Goal: Task Accomplishment & Management: Complete application form

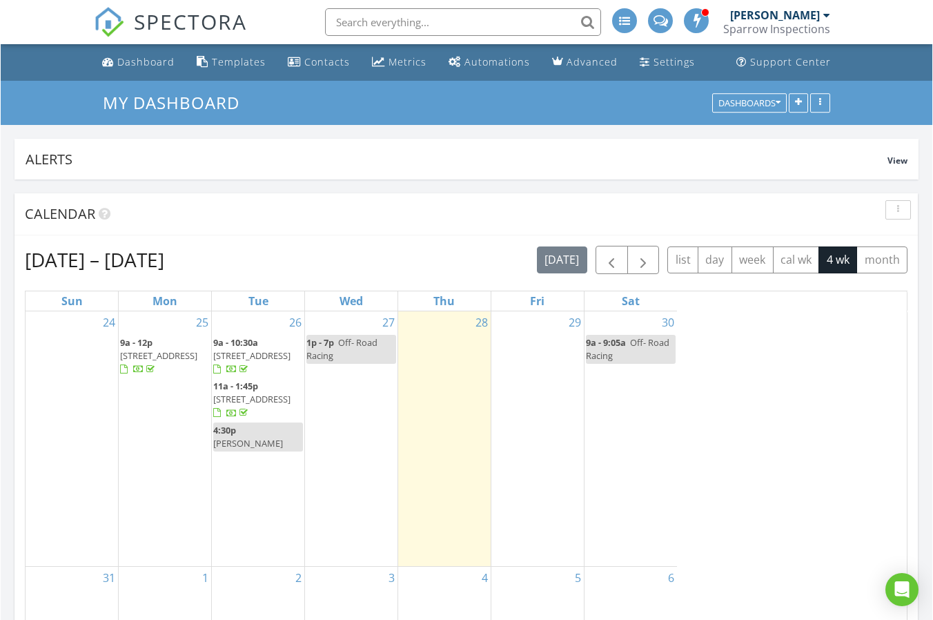
scroll to position [1591, 957]
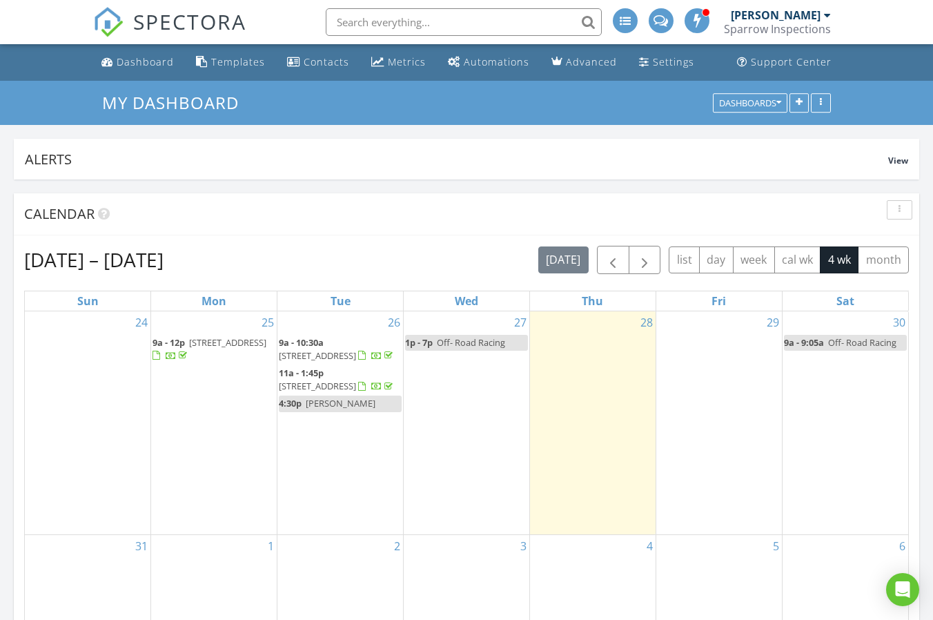
click at [483, 18] on input "text" at bounding box center [464, 22] width 276 height 28
click at [128, 62] on div "Dashboard" at bounding box center [145, 61] width 57 height 13
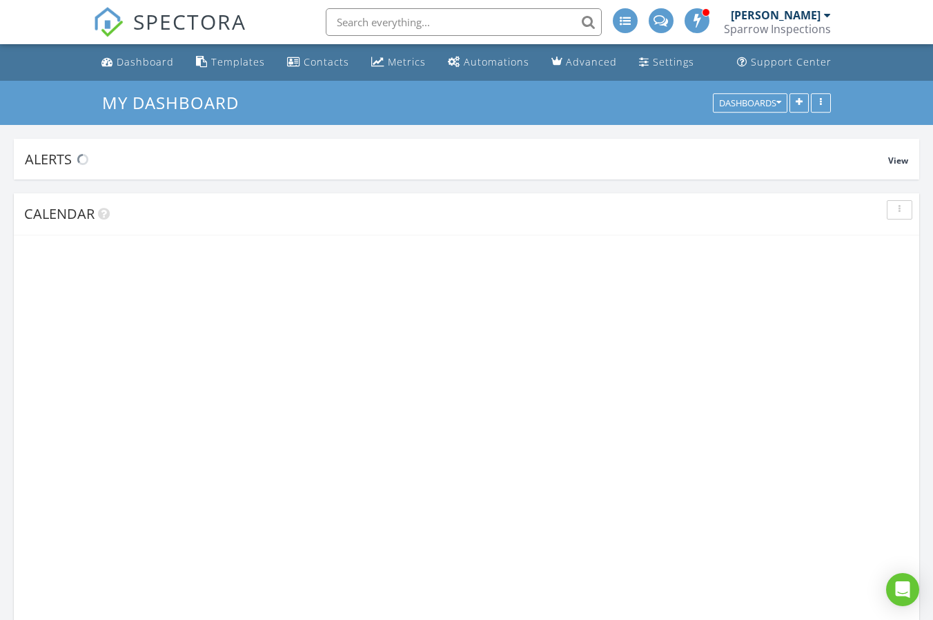
scroll to position [1591, 957]
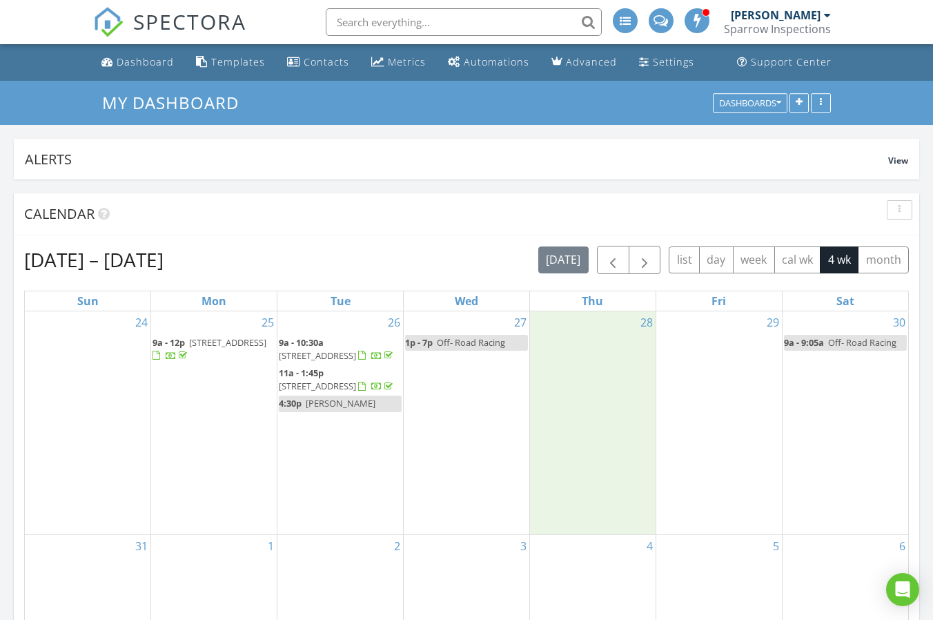
click at [588, 366] on div "28" at bounding box center [593, 422] width 126 height 223
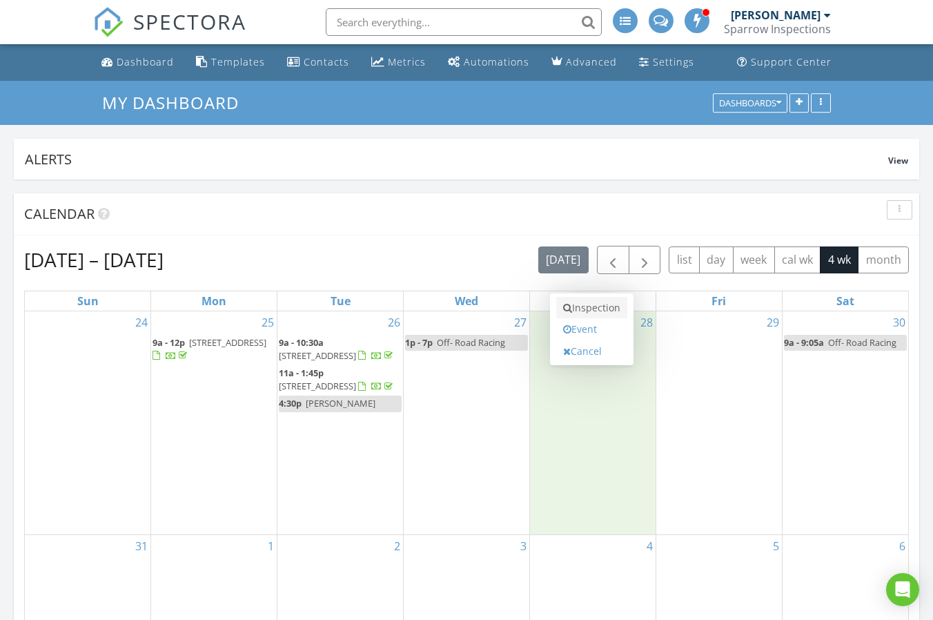
click at [603, 310] on link "Inspection" at bounding box center [591, 308] width 71 height 22
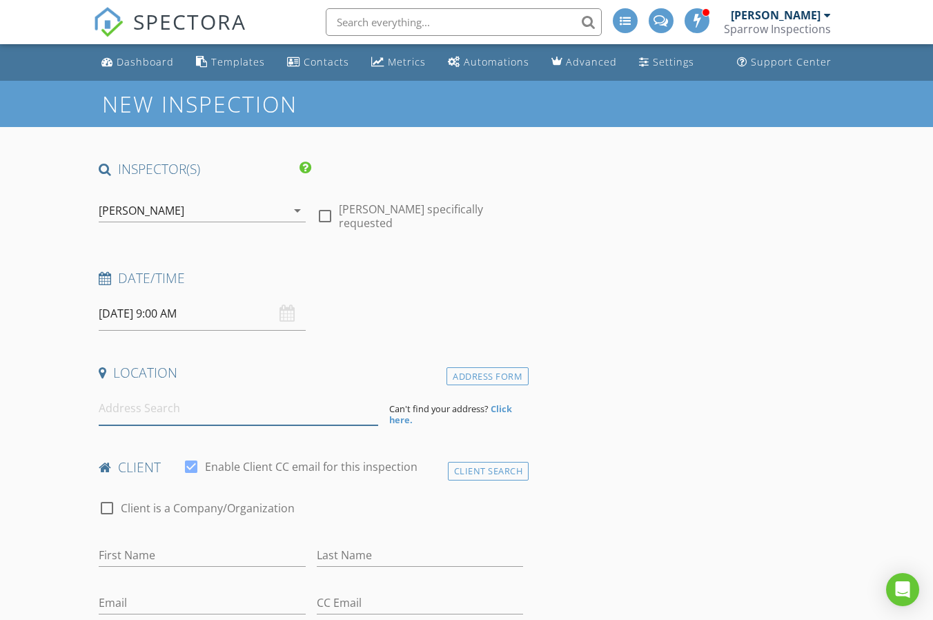
click at [151, 404] on input at bounding box center [238, 408] width 279 height 34
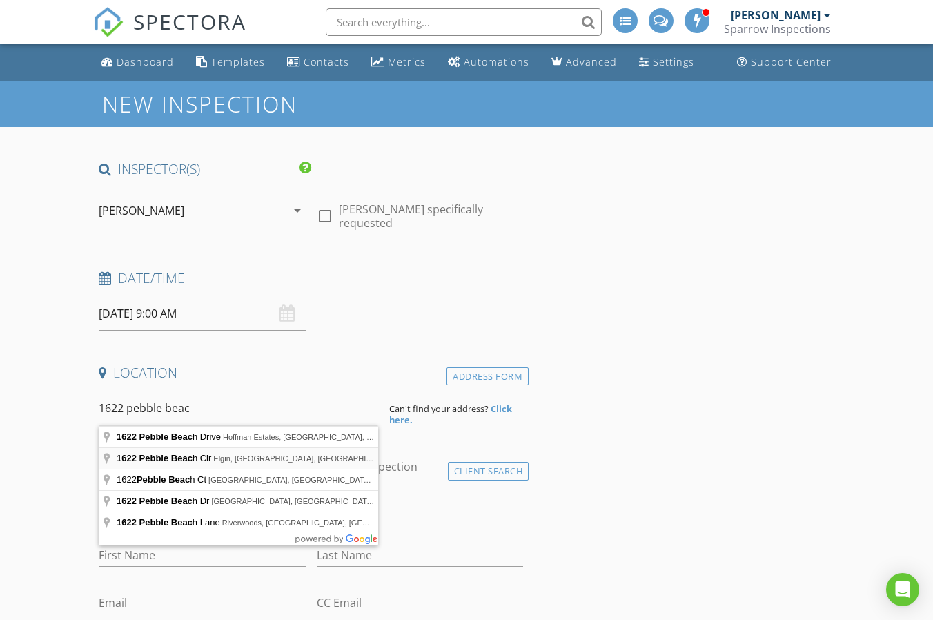
type input "[STREET_ADDRESS]"
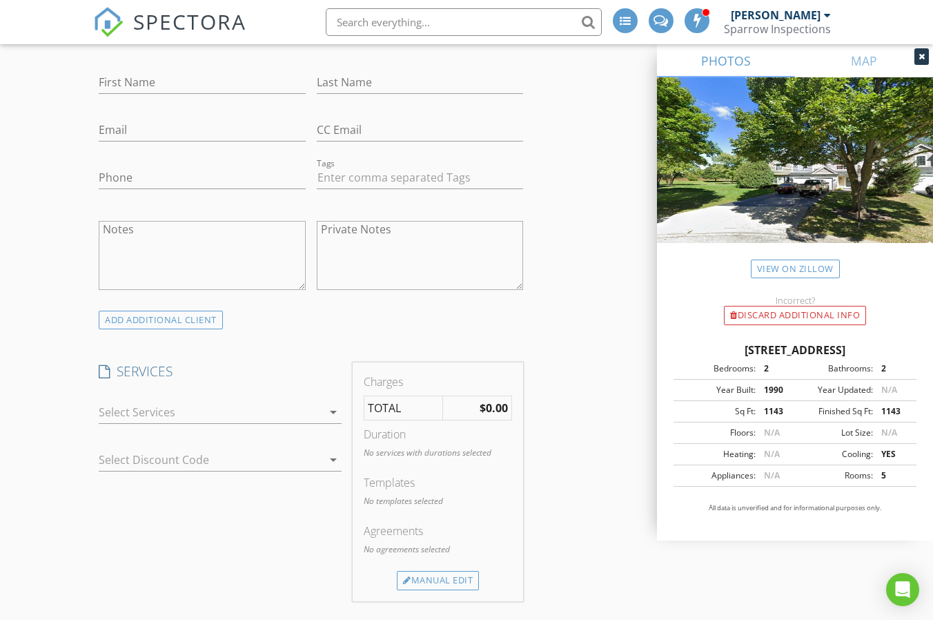
scroll to position [759, 0]
click at [144, 411] on div at bounding box center [211, 408] width 224 height 22
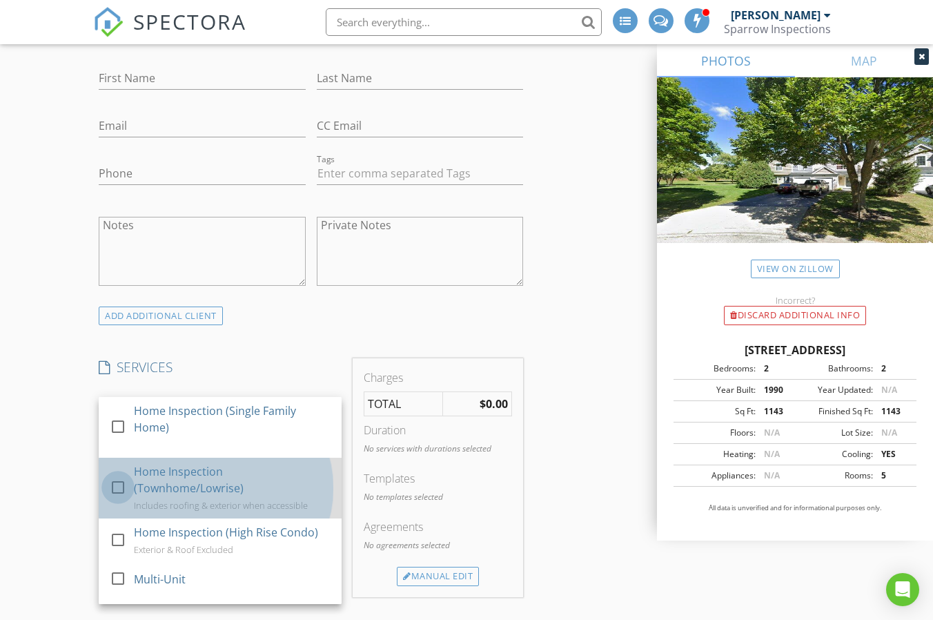
click at [124, 485] on div at bounding box center [117, 486] width 23 height 23
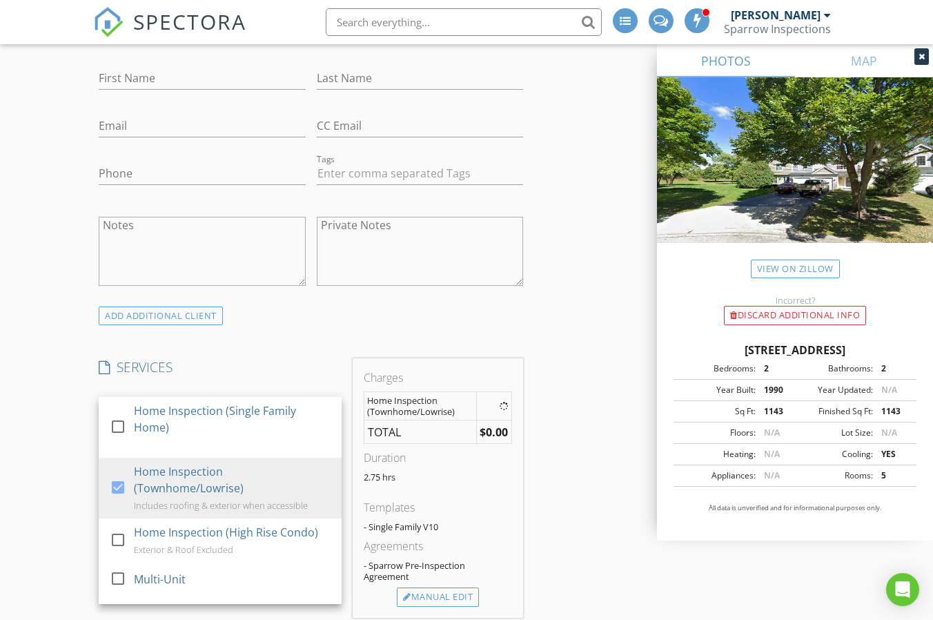
click at [69, 425] on div "New Inspection INSPECTOR(S) check_box [PERSON_NAME] PRIMARY [PERSON_NAME] arrow…" at bounding box center [466, 591] width 933 height 2539
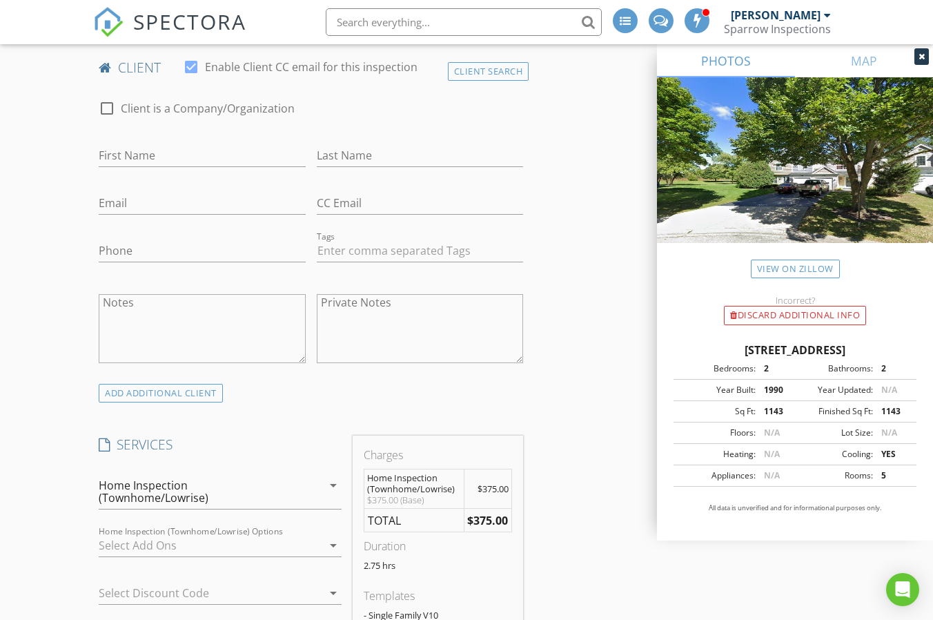
scroll to position [690, 0]
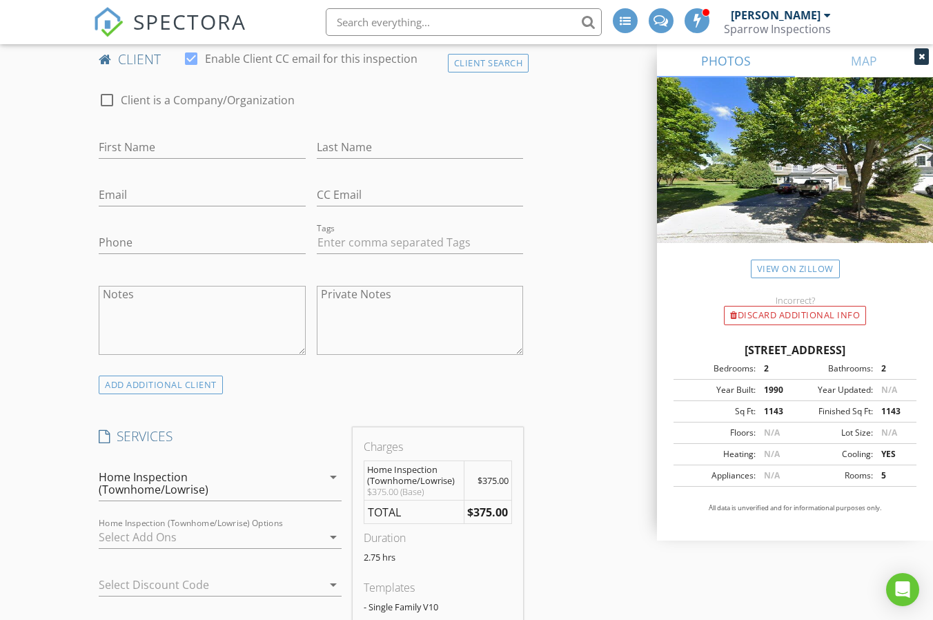
click at [206, 526] on div at bounding box center [211, 537] width 224 height 22
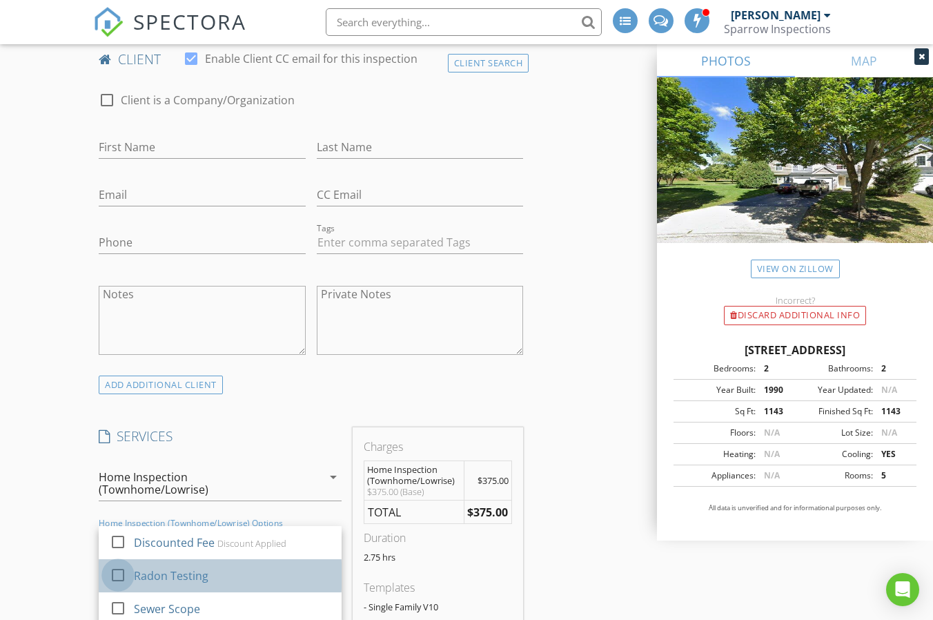
click at [114, 563] on div at bounding box center [117, 574] width 23 height 23
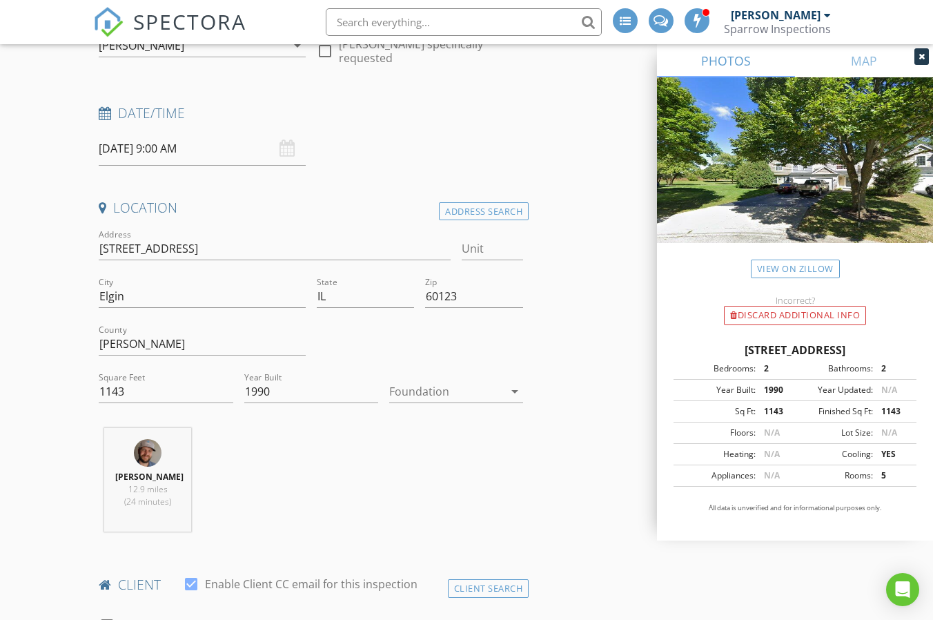
scroll to position [0, 0]
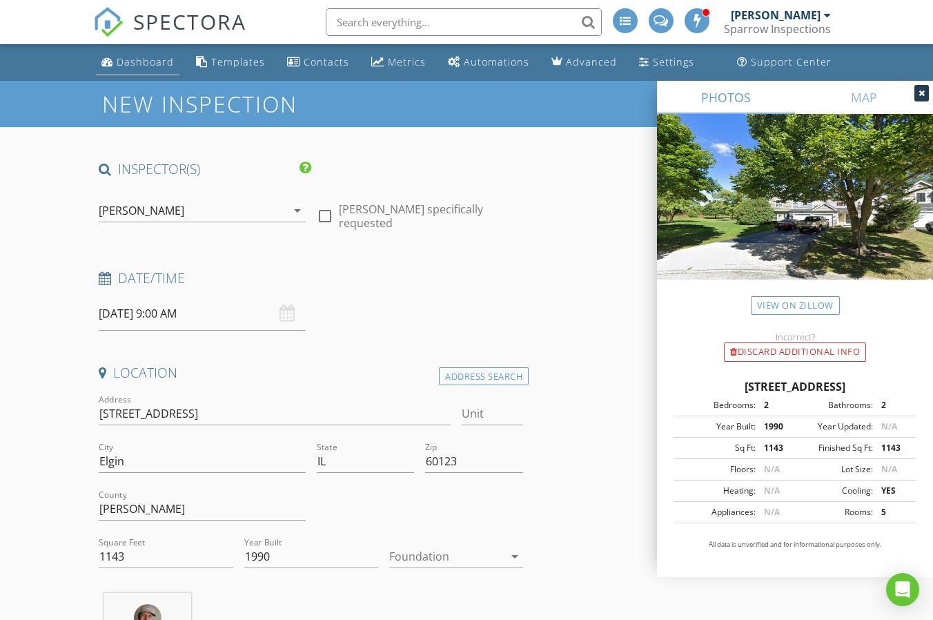
click at [158, 59] on div "Dashboard" at bounding box center [145, 61] width 57 height 13
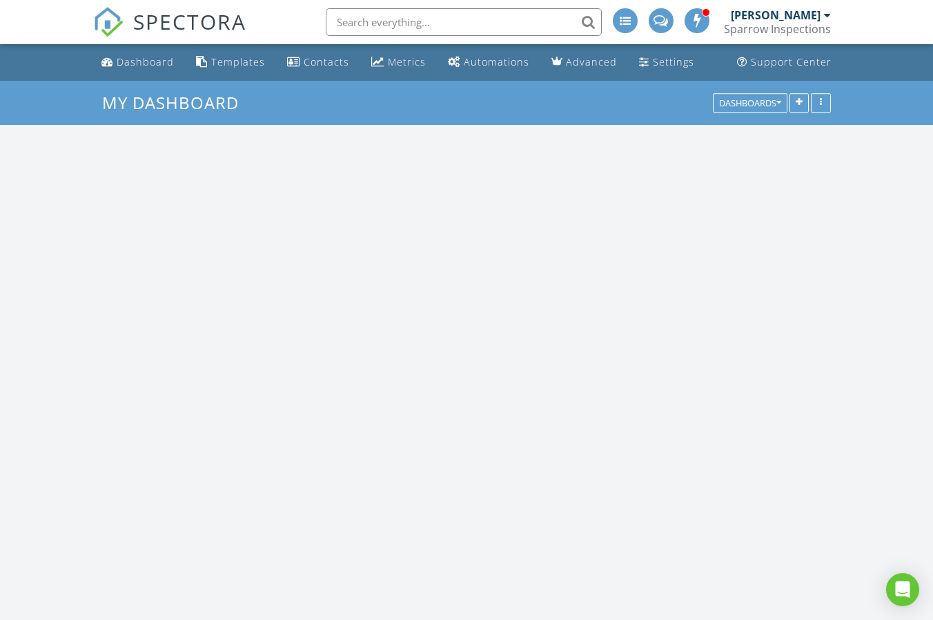
scroll to position [1591, 957]
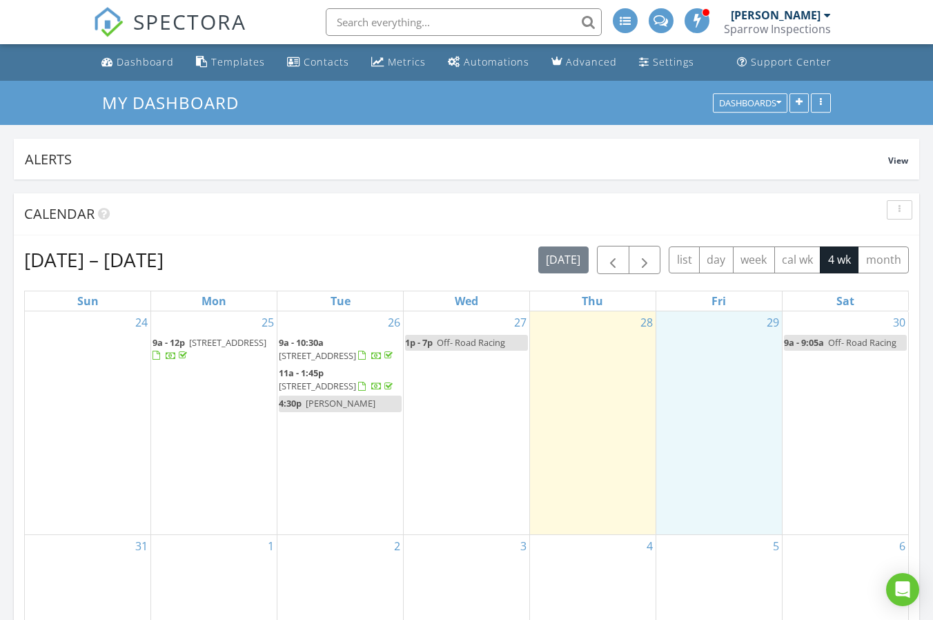
click at [702, 344] on div "29" at bounding box center [719, 422] width 126 height 223
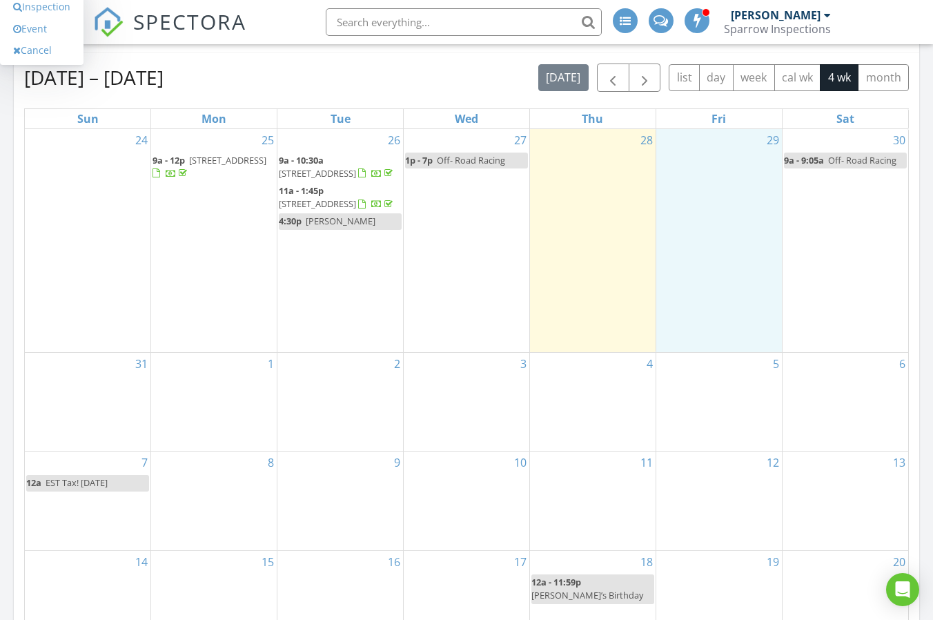
scroll to position [207, 0]
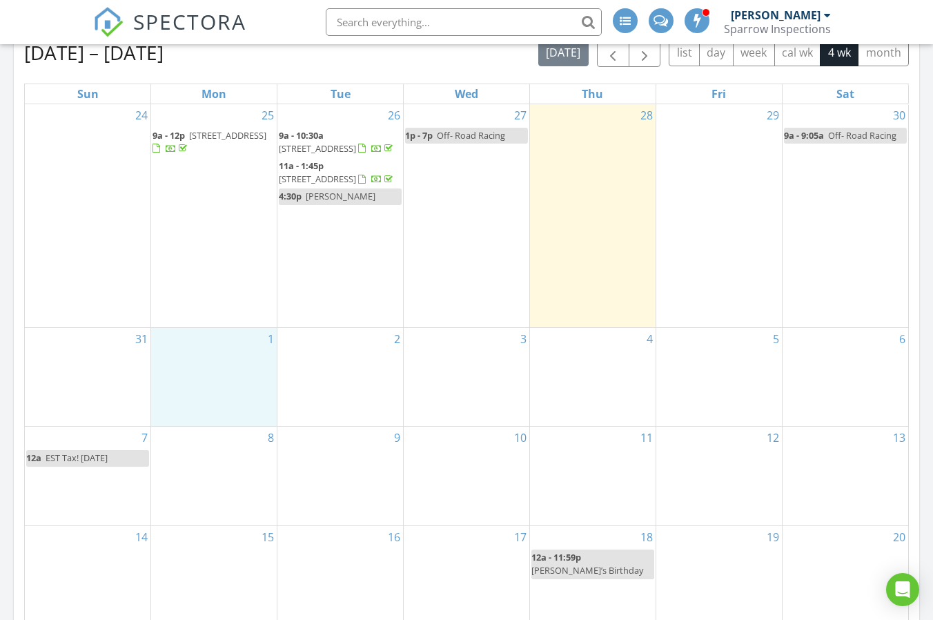
click at [215, 380] on div "1" at bounding box center [214, 377] width 126 height 99
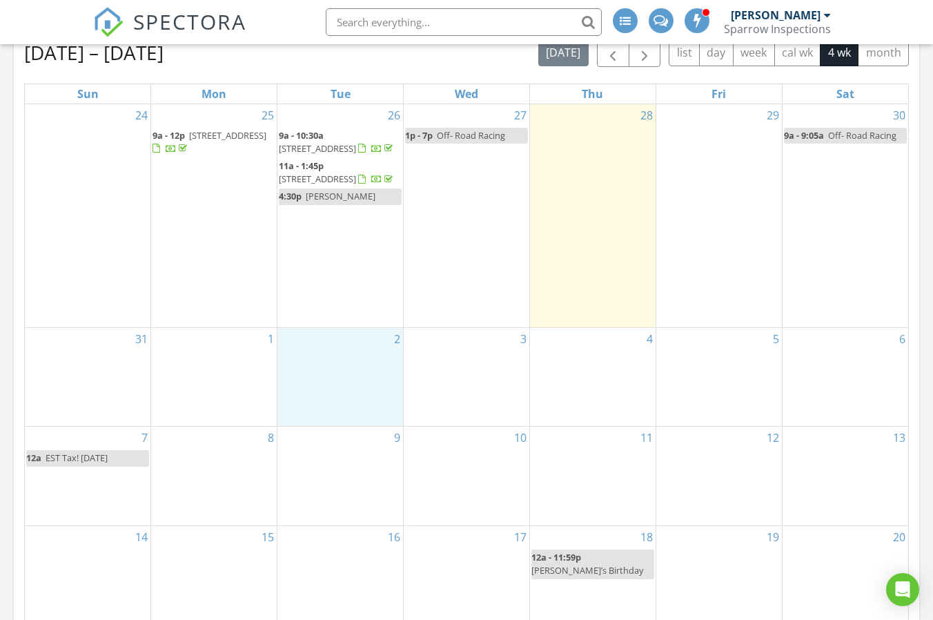
click at [324, 371] on div "2" at bounding box center [340, 377] width 126 height 99
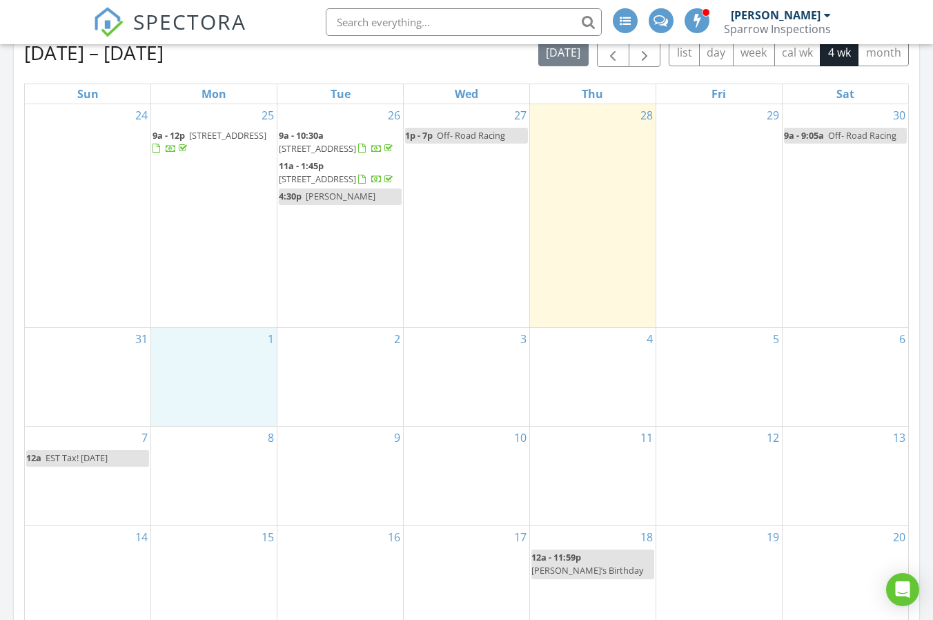
click at [226, 374] on div "1" at bounding box center [214, 377] width 126 height 99
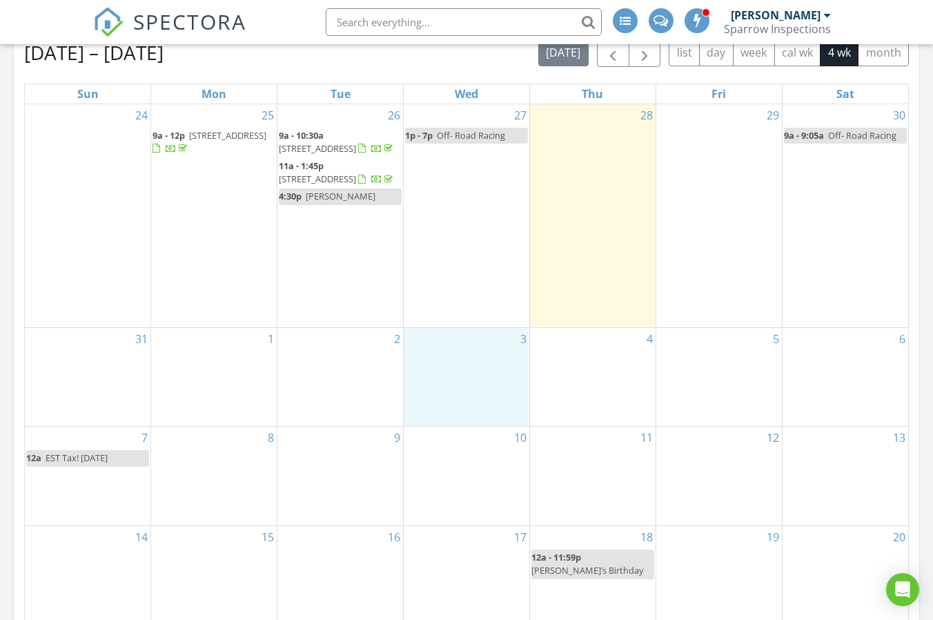
click at [420, 375] on div "3" at bounding box center [467, 377] width 126 height 99
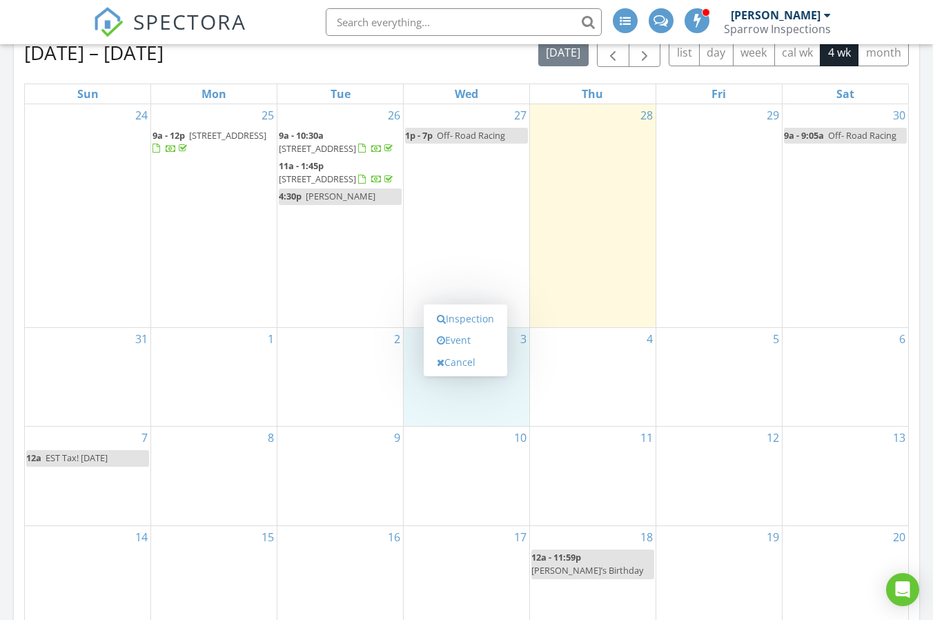
click at [342, 385] on div "2" at bounding box center [340, 377] width 126 height 99
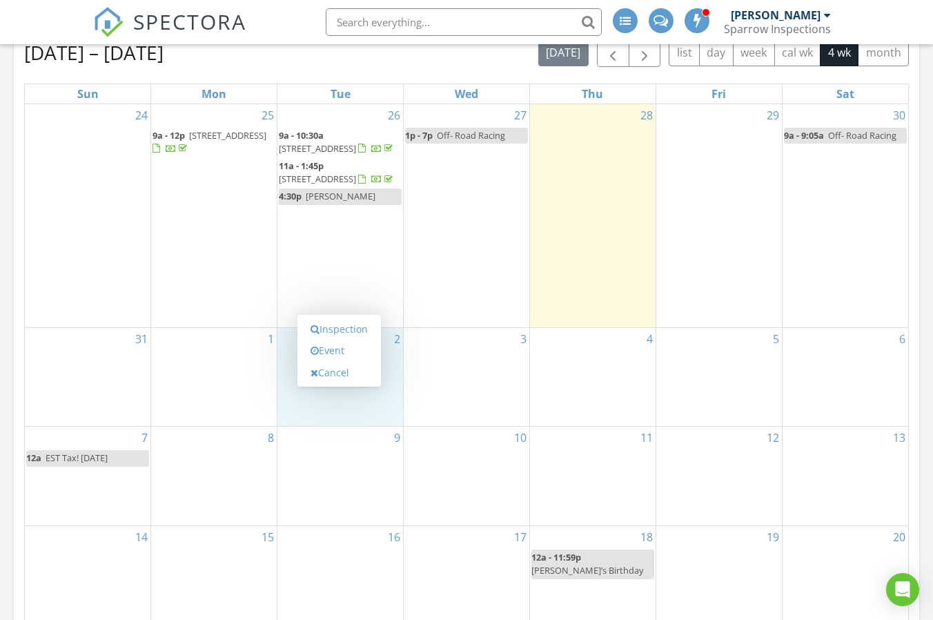
click at [215, 377] on div "1" at bounding box center [214, 377] width 126 height 99
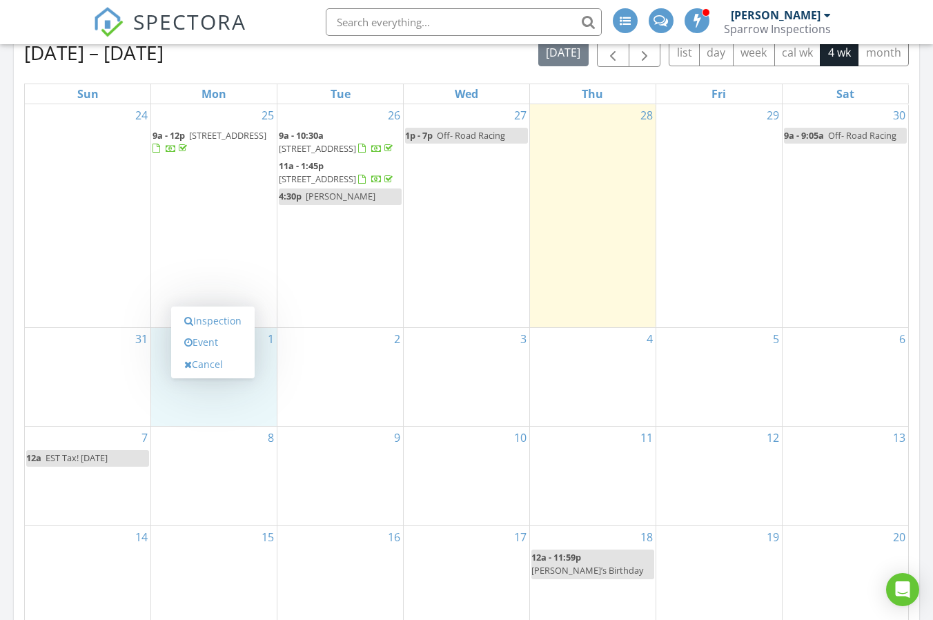
click at [223, 482] on div "8" at bounding box center [214, 475] width 126 height 99
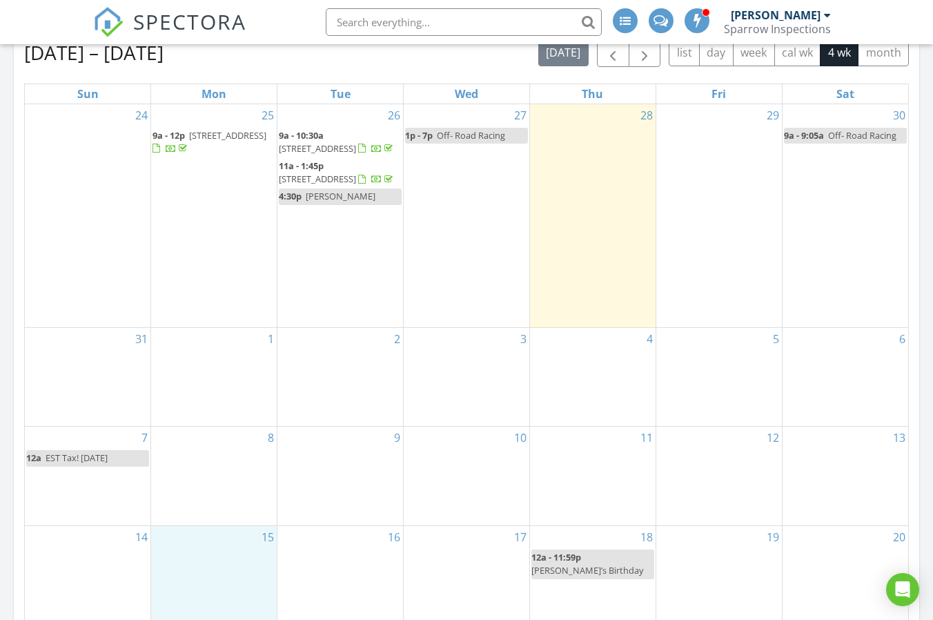
click at [203, 566] on div "15" at bounding box center [214, 585] width 126 height 118
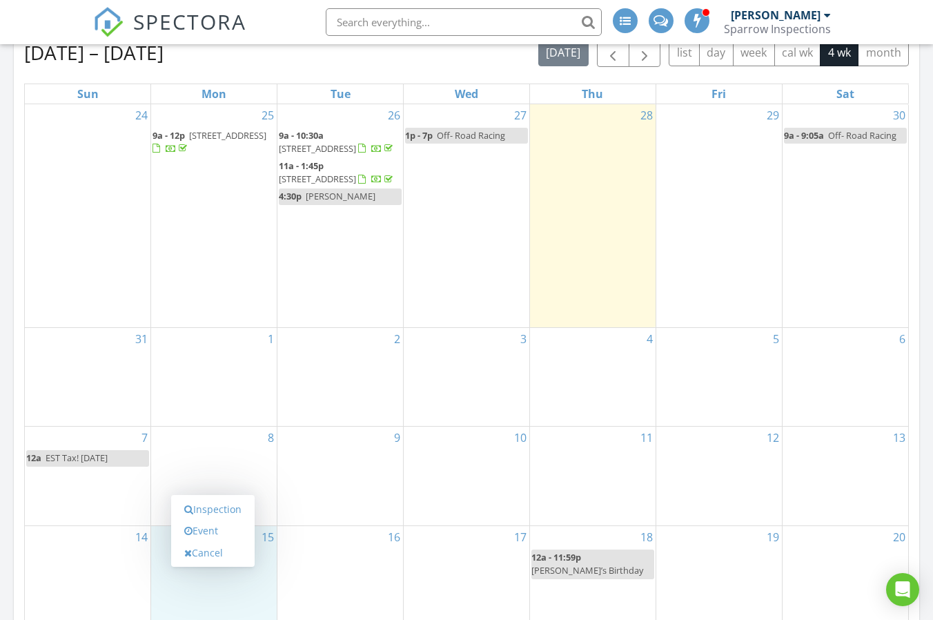
click at [332, 504] on div "9" at bounding box center [340, 475] width 126 height 99
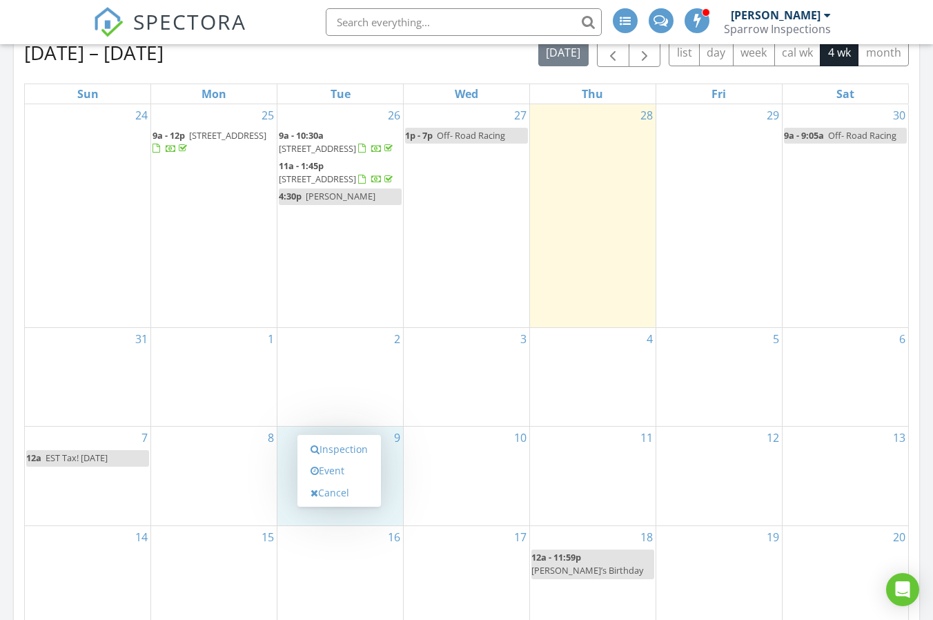
click at [331, 575] on div "16" at bounding box center [340, 585] width 126 height 118
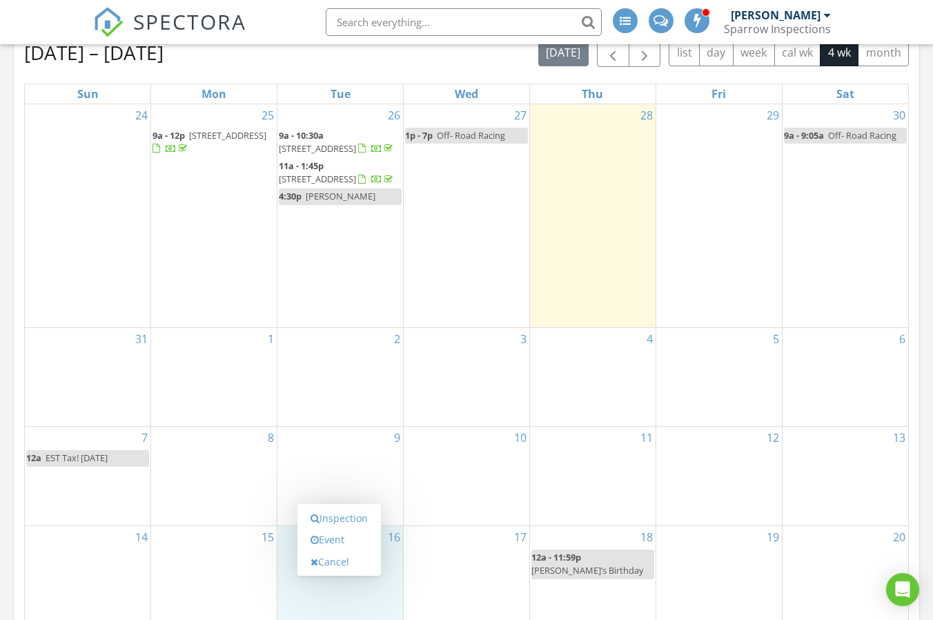
click at [193, 504] on div "8" at bounding box center [214, 475] width 126 height 99
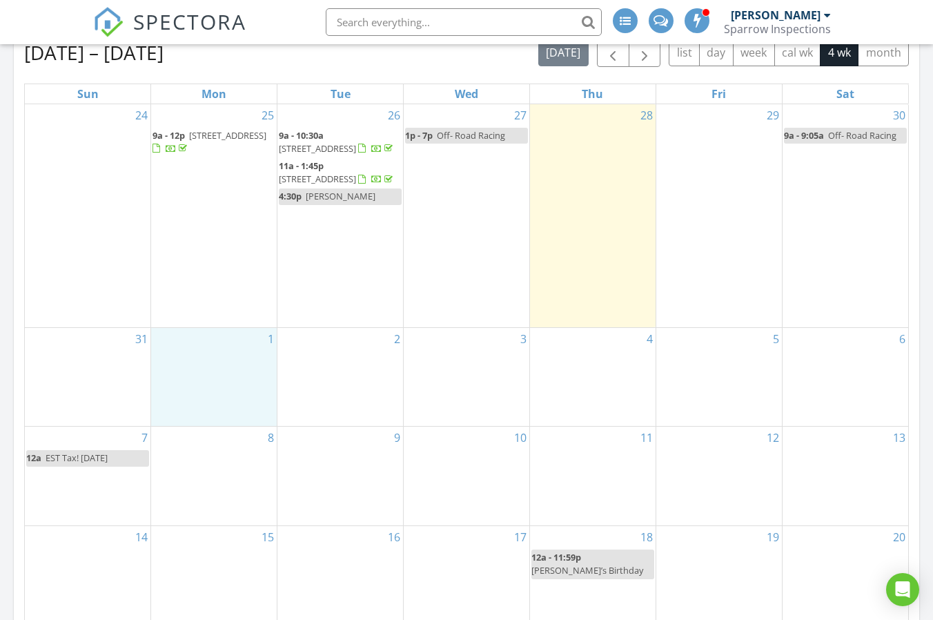
click at [180, 388] on div "1" at bounding box center [214, 377] width 126 height 99
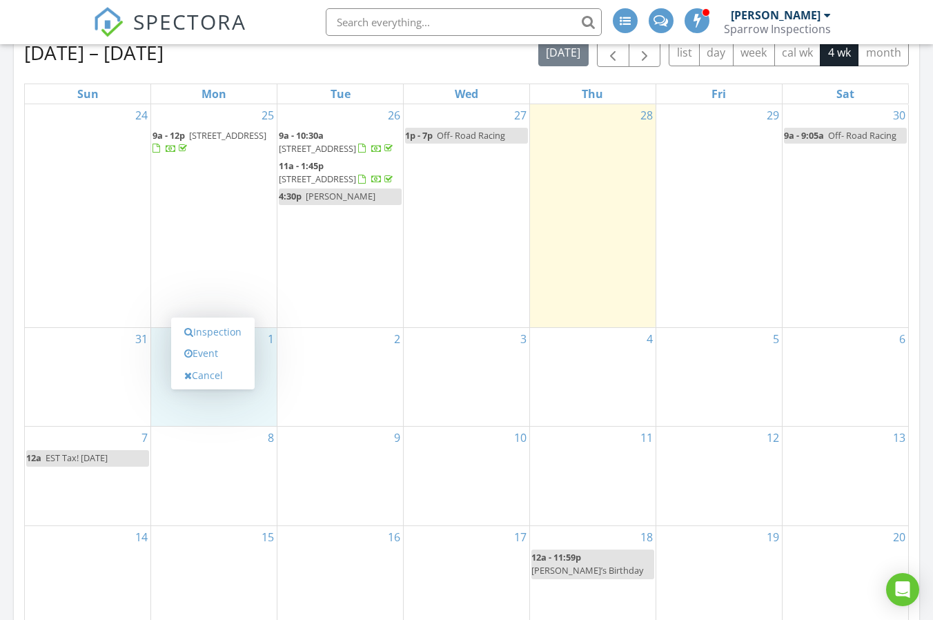
click at [328, 412] on div "2" at bounding box center [340, 377] width 126 height 99
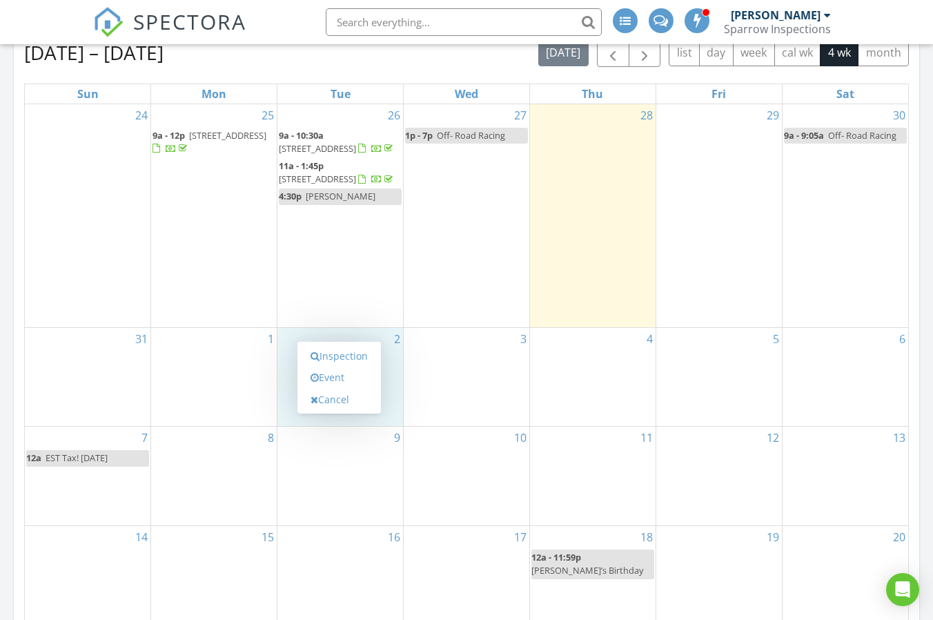
click at [430, 406] on div "3" at bounding box center [467, 377] width 126 height 99
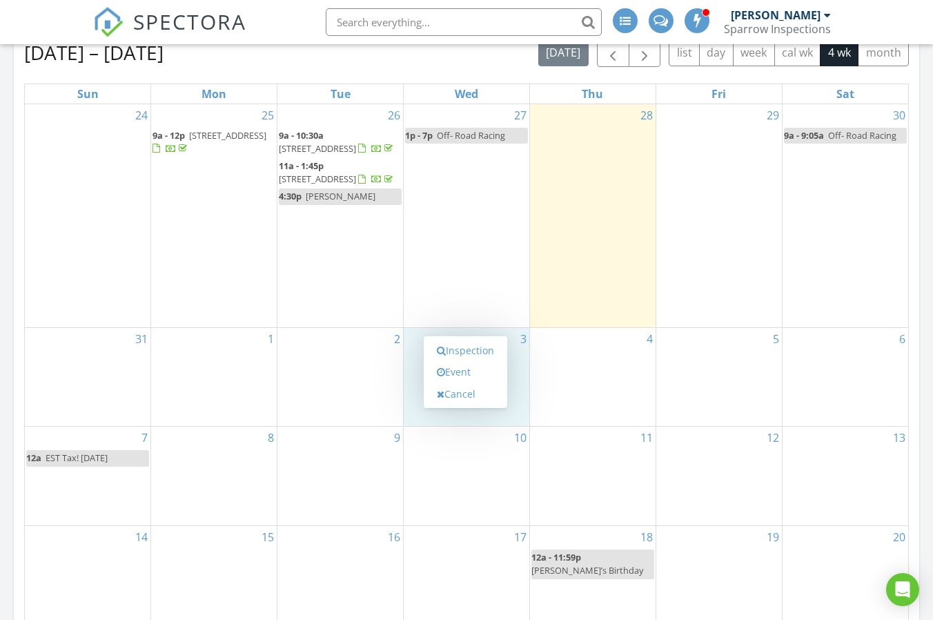
click at [436, 493] on div "10" at bounding box center [467, 475] width 126 height 99
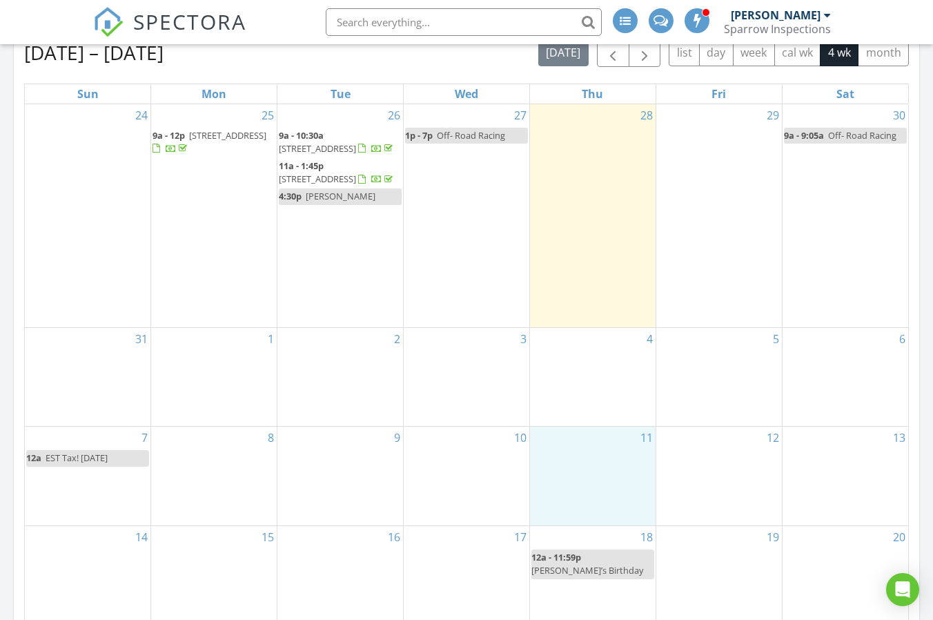
click at [567, 504] on div "11" at bounding box center [593, 475] width 126 height 99
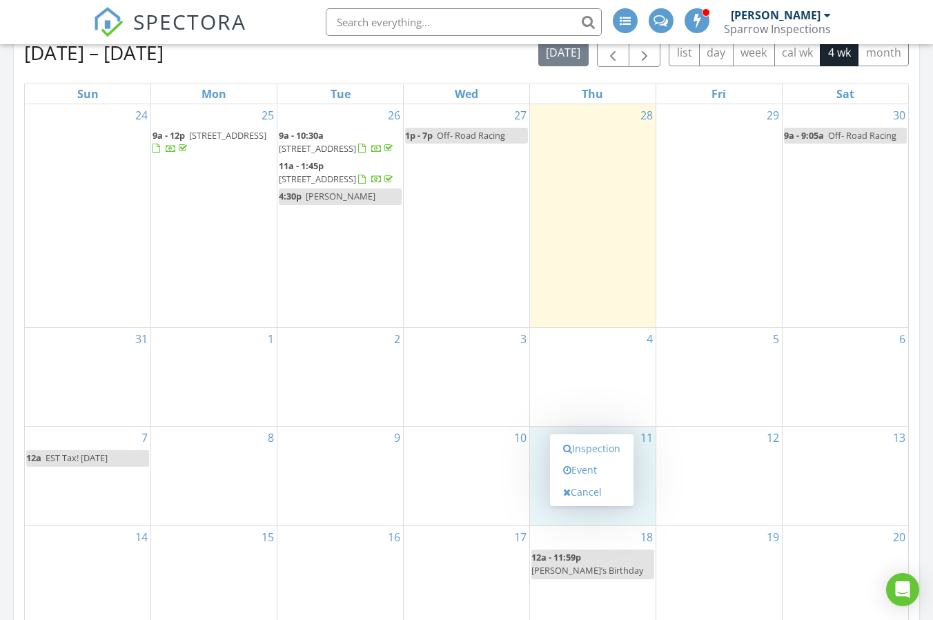
click at [555, 419] on div "4" at bounding box center [593, 377] width 126 height 99
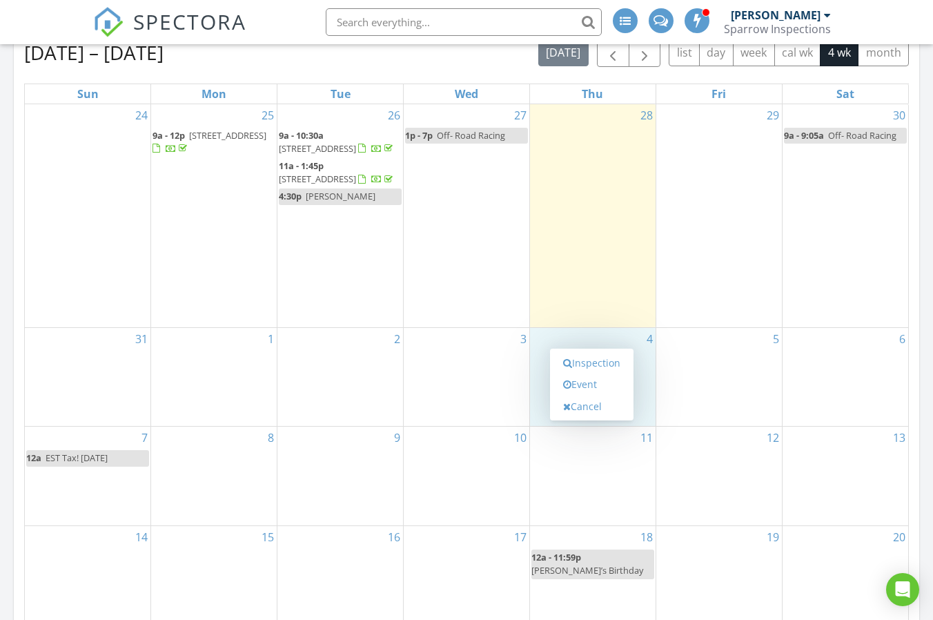
click at [696, 409] on div "5" at bounding box center [719, 377] width 126 height 99
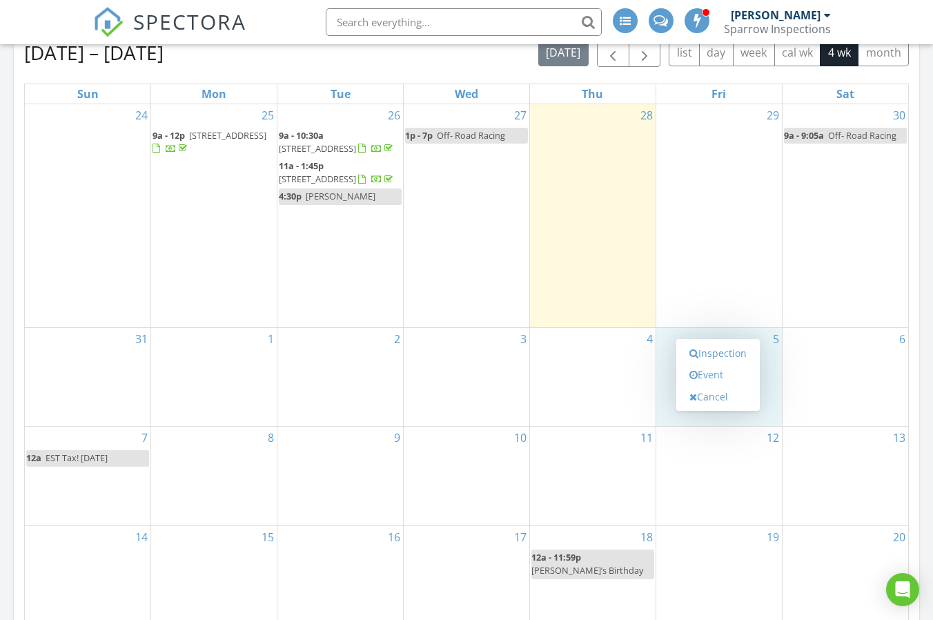
click at [701, 500] on div "12" at bounding box center [719, 475] width 126 height 99
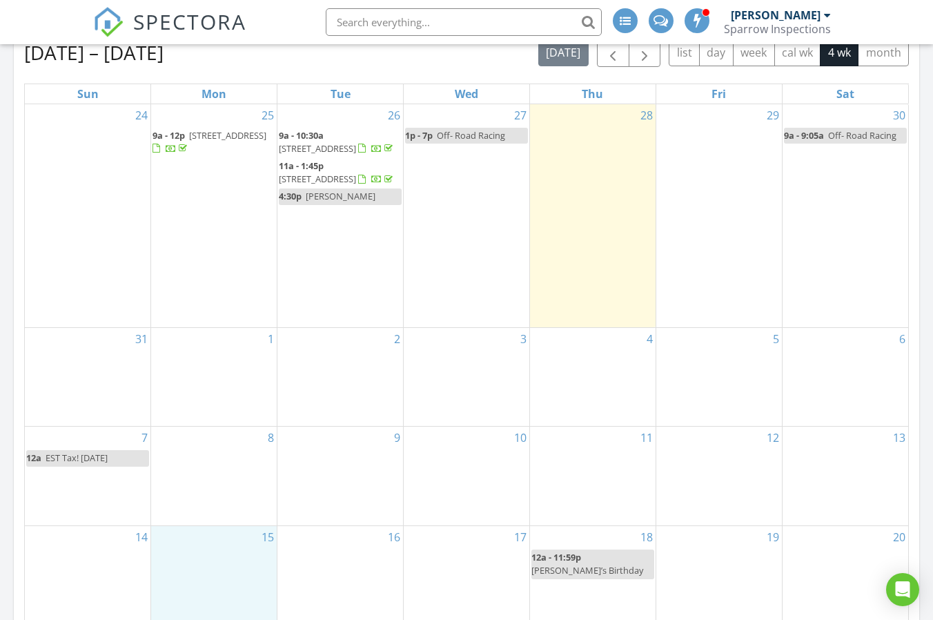
click at [190, 575] on div "15" at bounding box center [214, 585] width 126 height 118
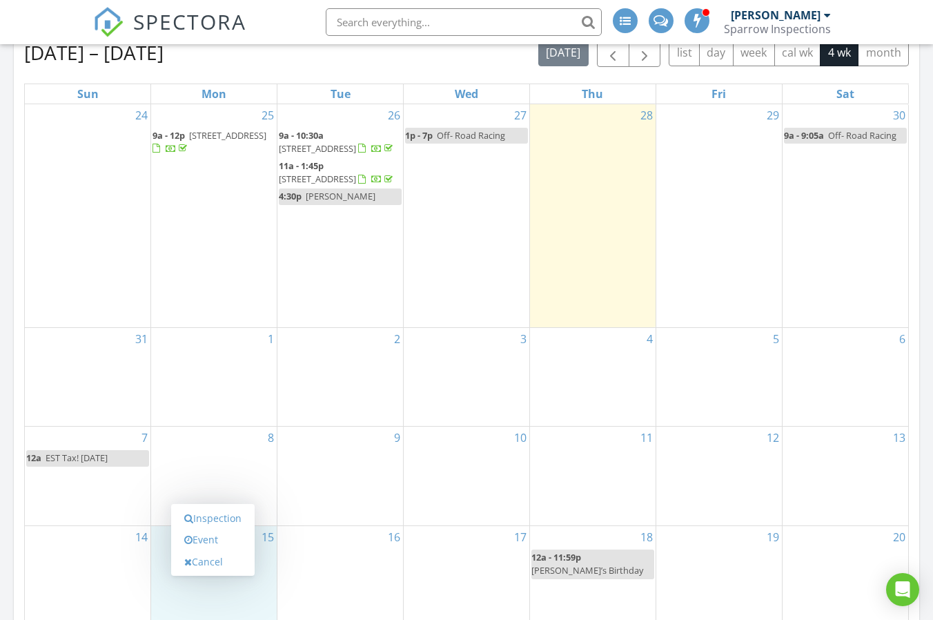
click at [201, 497] on div "8" at bounding box center [214, 475] width 126 height 99
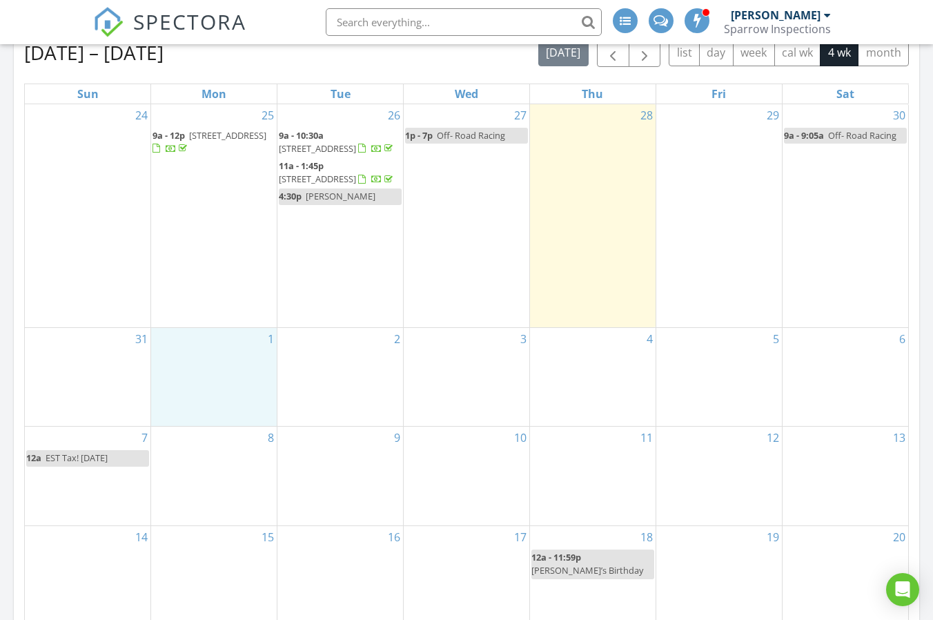
click at [167, 419] on div "1" at bounding box center [214, 377] width 126 height 99
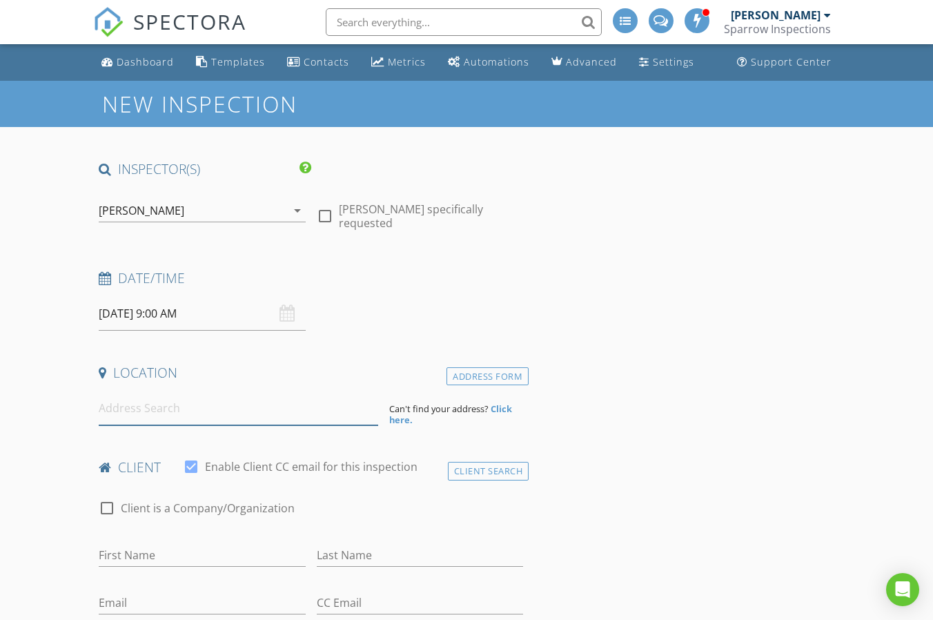
click at [180, 410] on input at bounding box center [238, 408] width 279 height 34
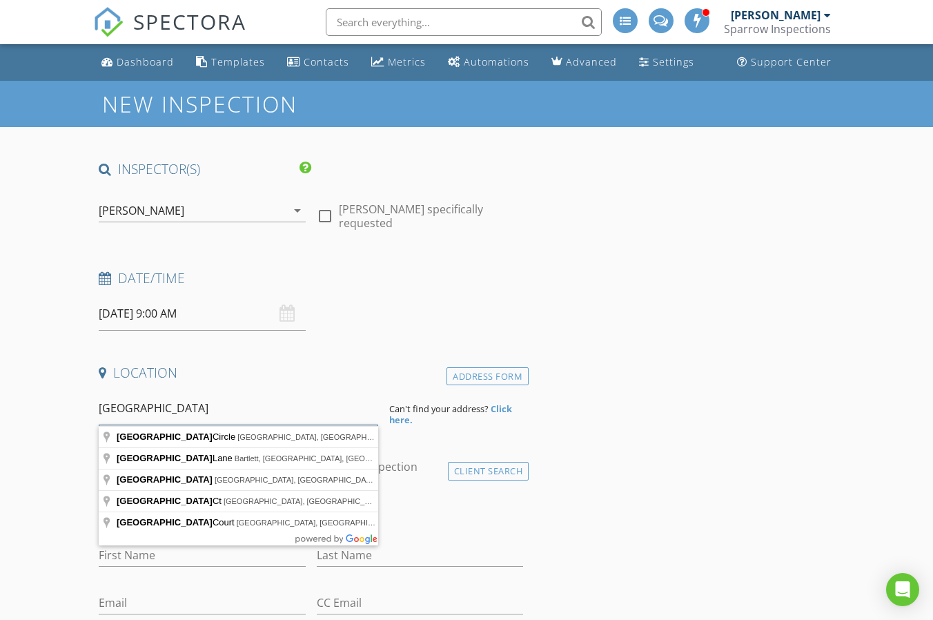
click at [102, 410] on input "pebble beach" at bounding box center [238, 408] width 279 height 34
type input "1622 Pebble Beach Cir, Elgin, IL, USA"
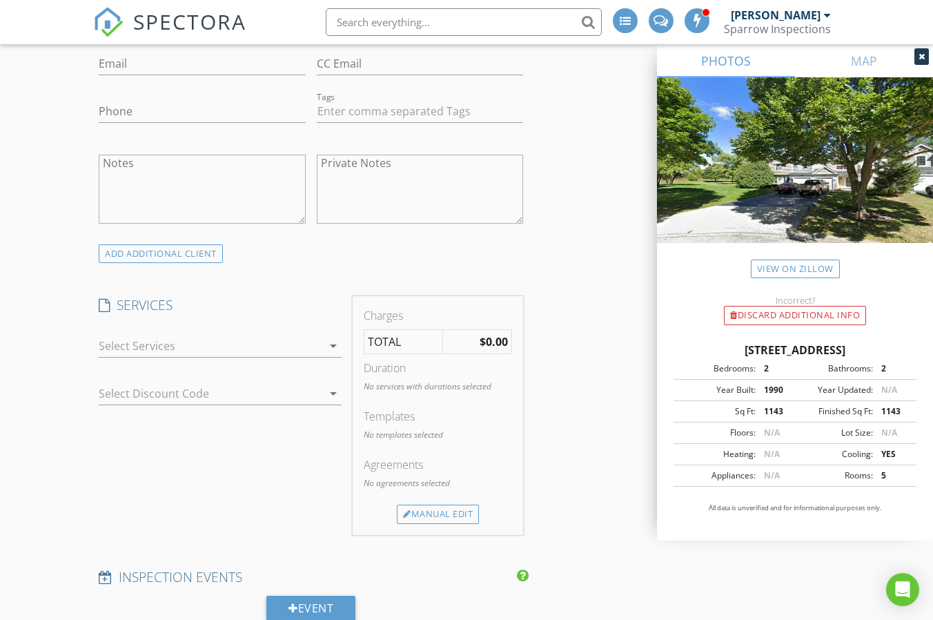
scroll to position [828, 0]
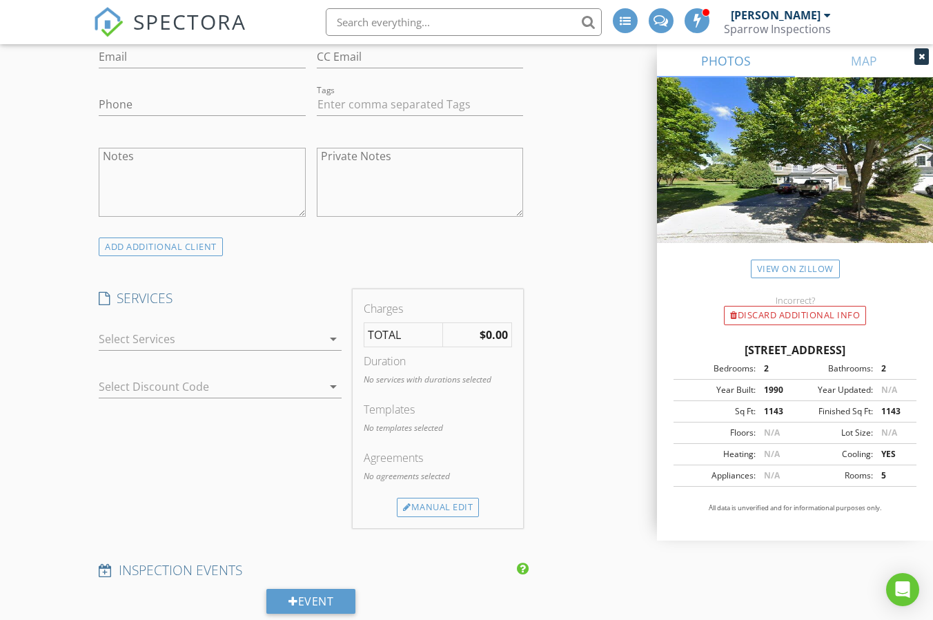
click at [150, 343] on div at bounding box center [211, 339] width 224 height 22
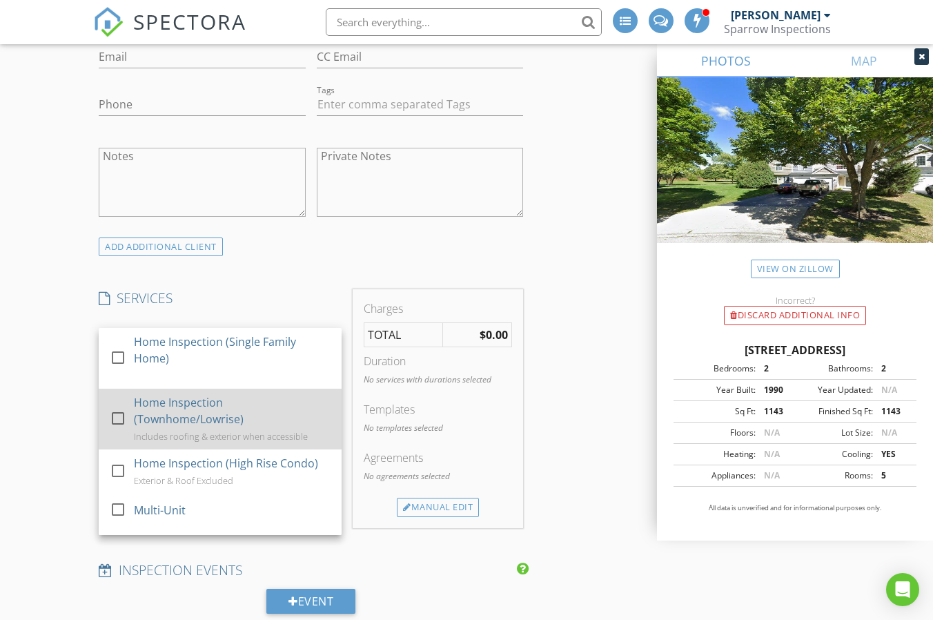
click at [153, 415] on div "Home Inspection (Townhome/Lowrise)" at bounding box center [232, 410] width 197 height 33
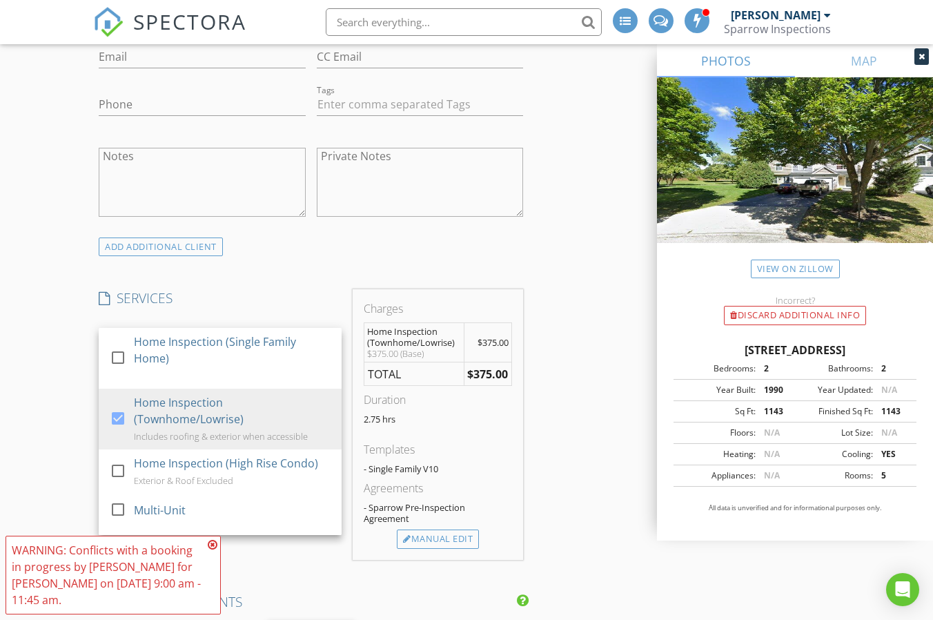
click at [57, 394] on div "New Inspection INSPECTOR(S) check_box David Caton PRIMARY David Caton arrow_dro…" at bounding box center [466, 528] width 933 height 2550
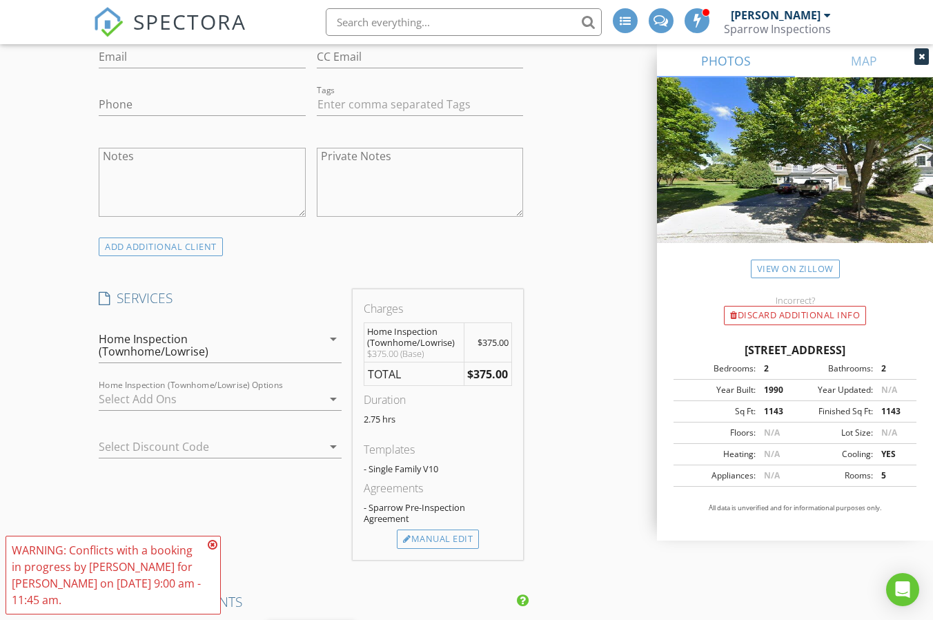
click at [147, 388] on div at bounding box center [211, 399] width 224 height 22
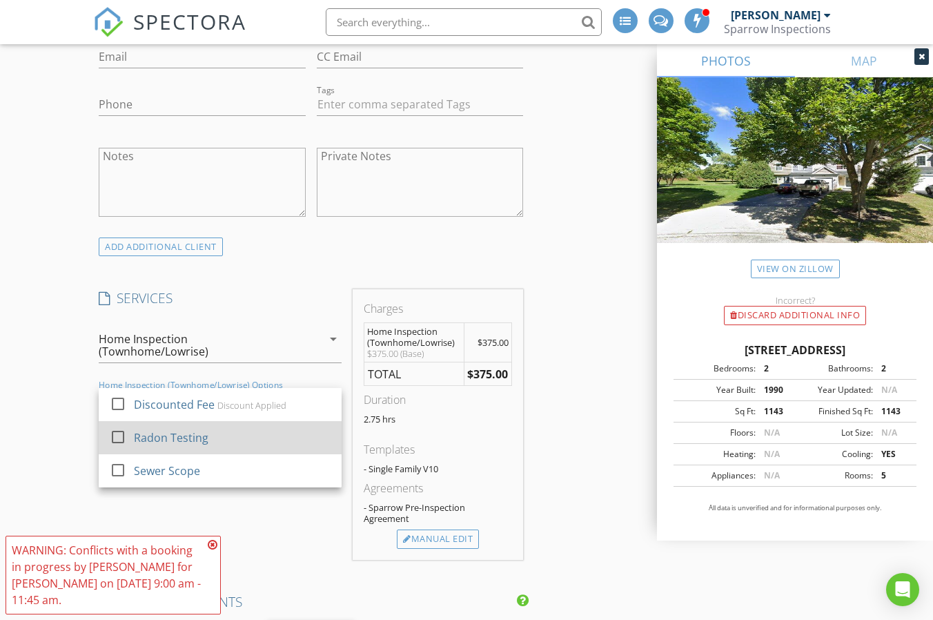
click at [161, 429] on div "Radon Testing" at bounding box center [171, 437] width 75 height 17
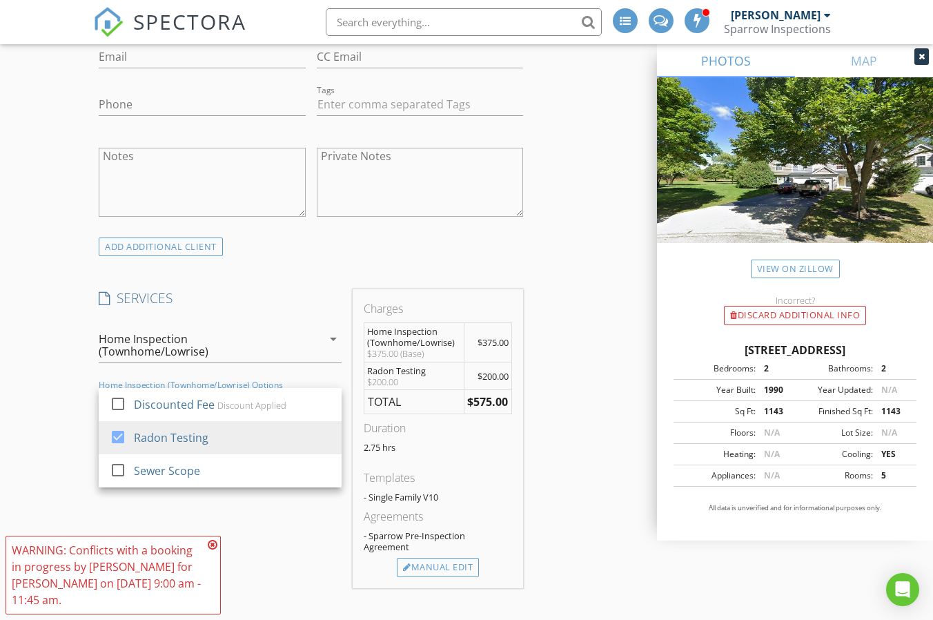
click at [72, 406] on div "New Inspection INSPECTOR(S) check_box David Caton PRIMARY David Caton arrow_dro…" at bounding box center [466, 542] width 933 height 2578
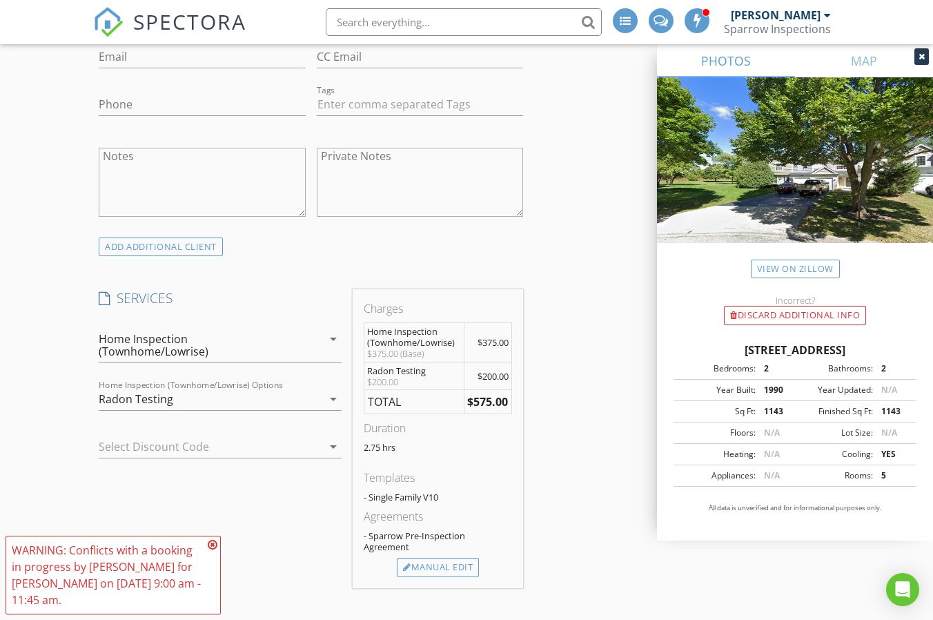
click at [211, 541] on icon at bounding box center [213, 544] width 10 height 11
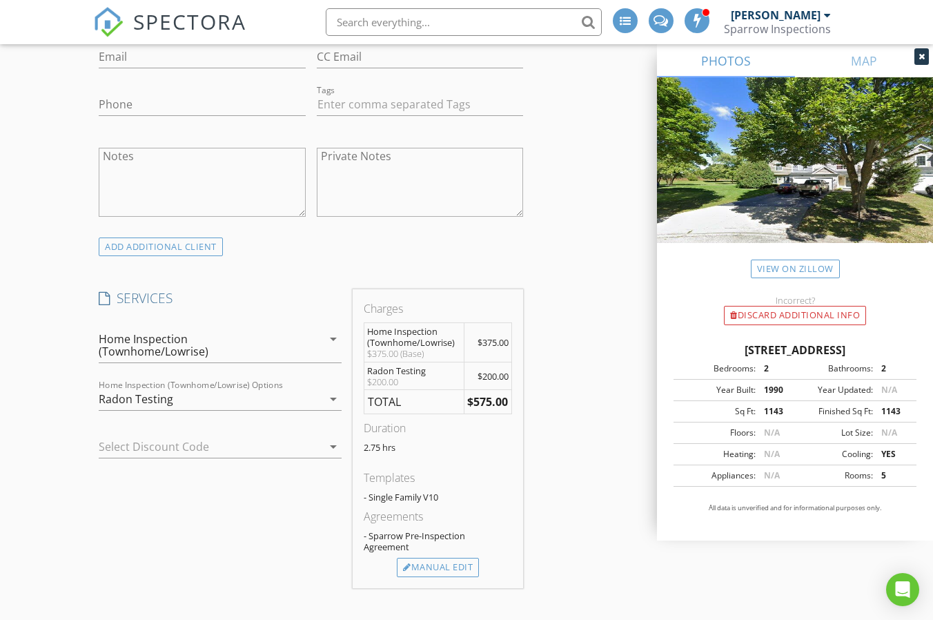
click at [90, 469] on div "New Inspection INSPECTOR(S) check_box David Caton PRIMARY David Caton arrow_dro…" at bounding box center [466, 542] width 933 height 2578
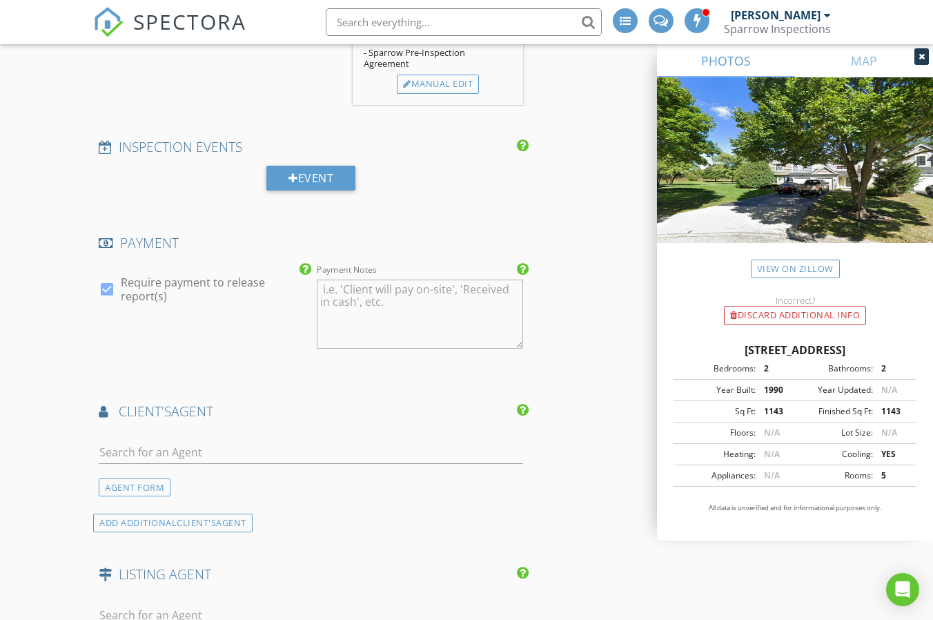
scroll to position [1794, 0]
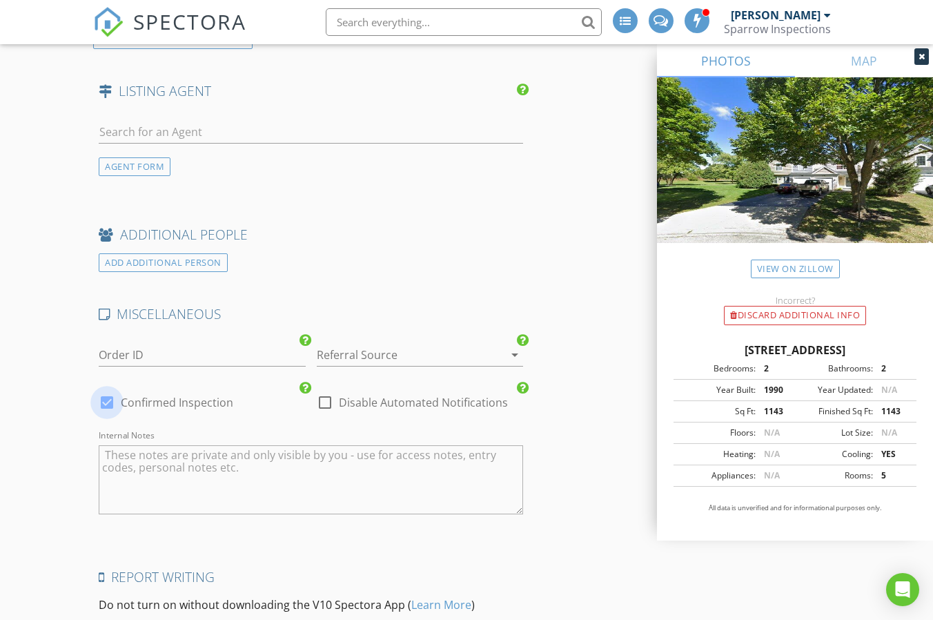
click at [101, 404] on div at bounding box center [106, 402] width 23 height 23
checkbox input "false"
checkbox input "true"
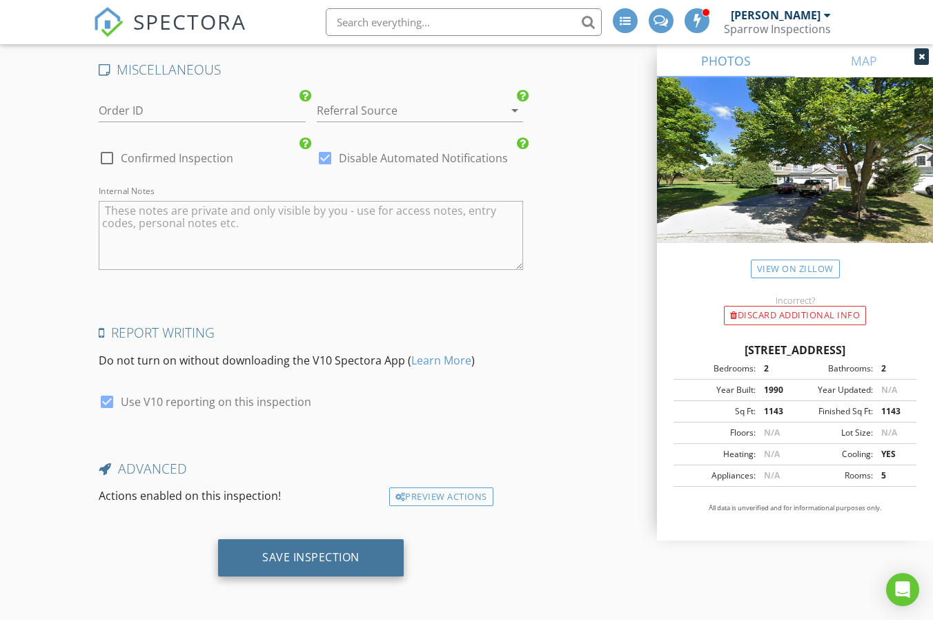
click at [336, 562] on div "Save Inspection" at bounding box center [310, 557] width 97 height 14
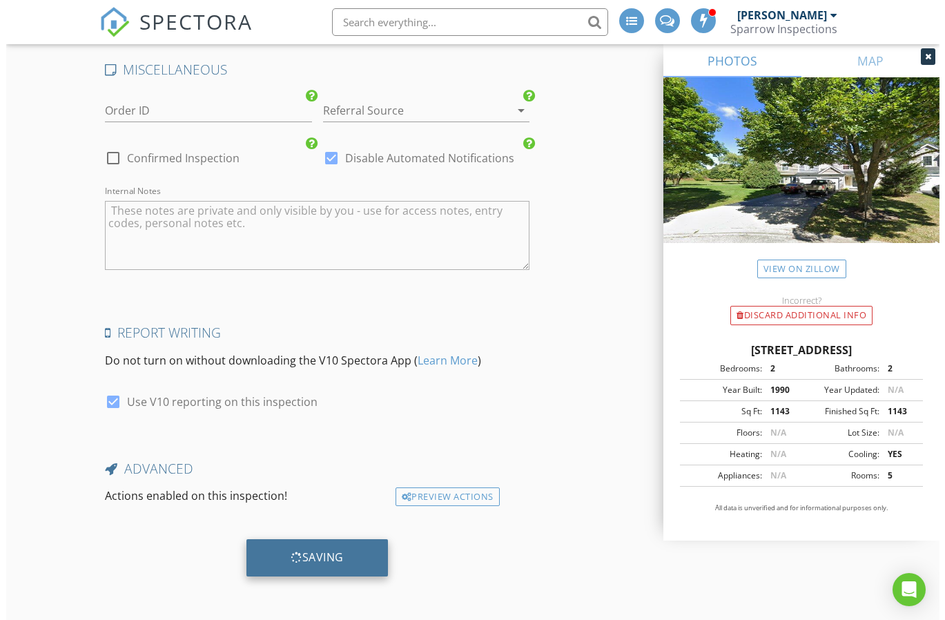
scroll to position [2028, 0]
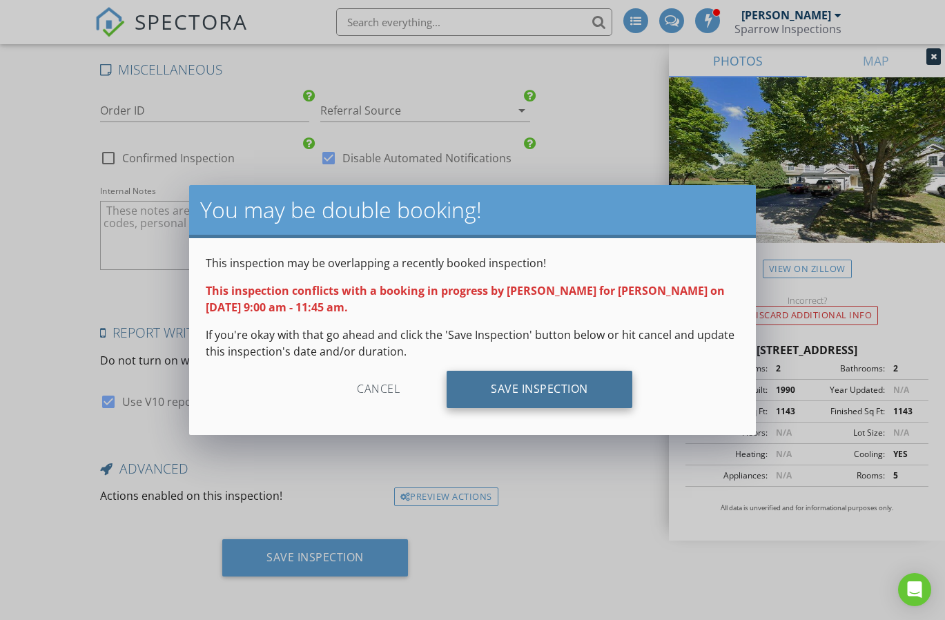
click at [536, 398] on div "Save Inspection" at bounding box center [539, 389] width 186 height 37
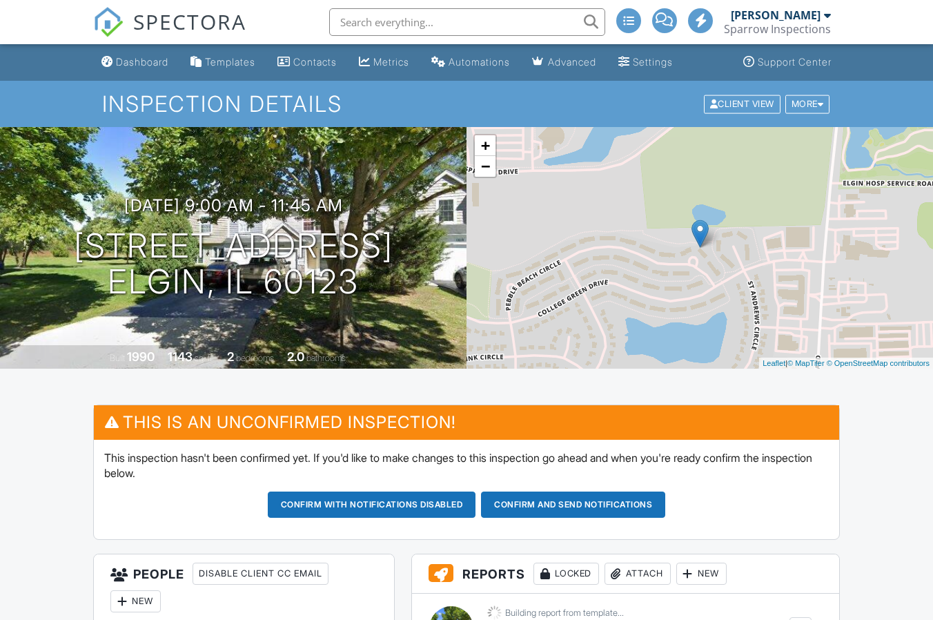
click at [143, 65] on div "Dashboard" at bounding box center [142, 62] width 52 height 12
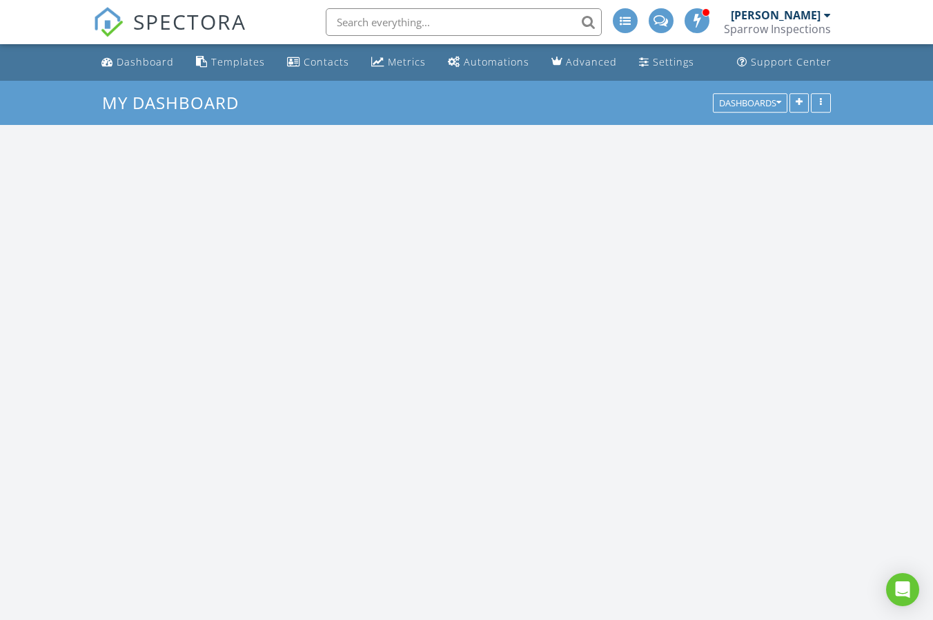
scroll to position [1591, 957]
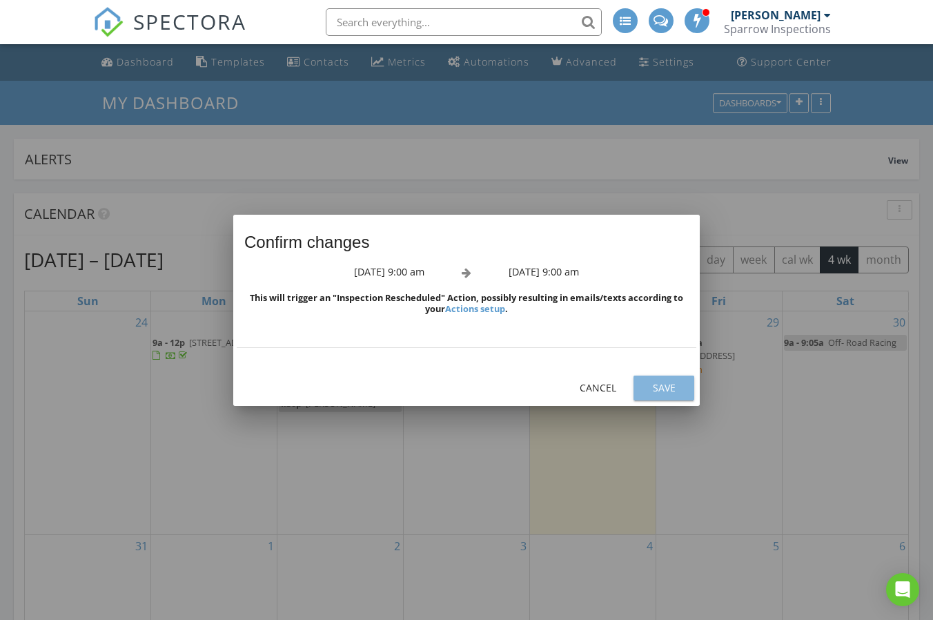
click at [660, 389] on div "Save" at bounding box center [664, 387] width 39 height 14
